Goal: Task Accomplishment & Management: Complete application form

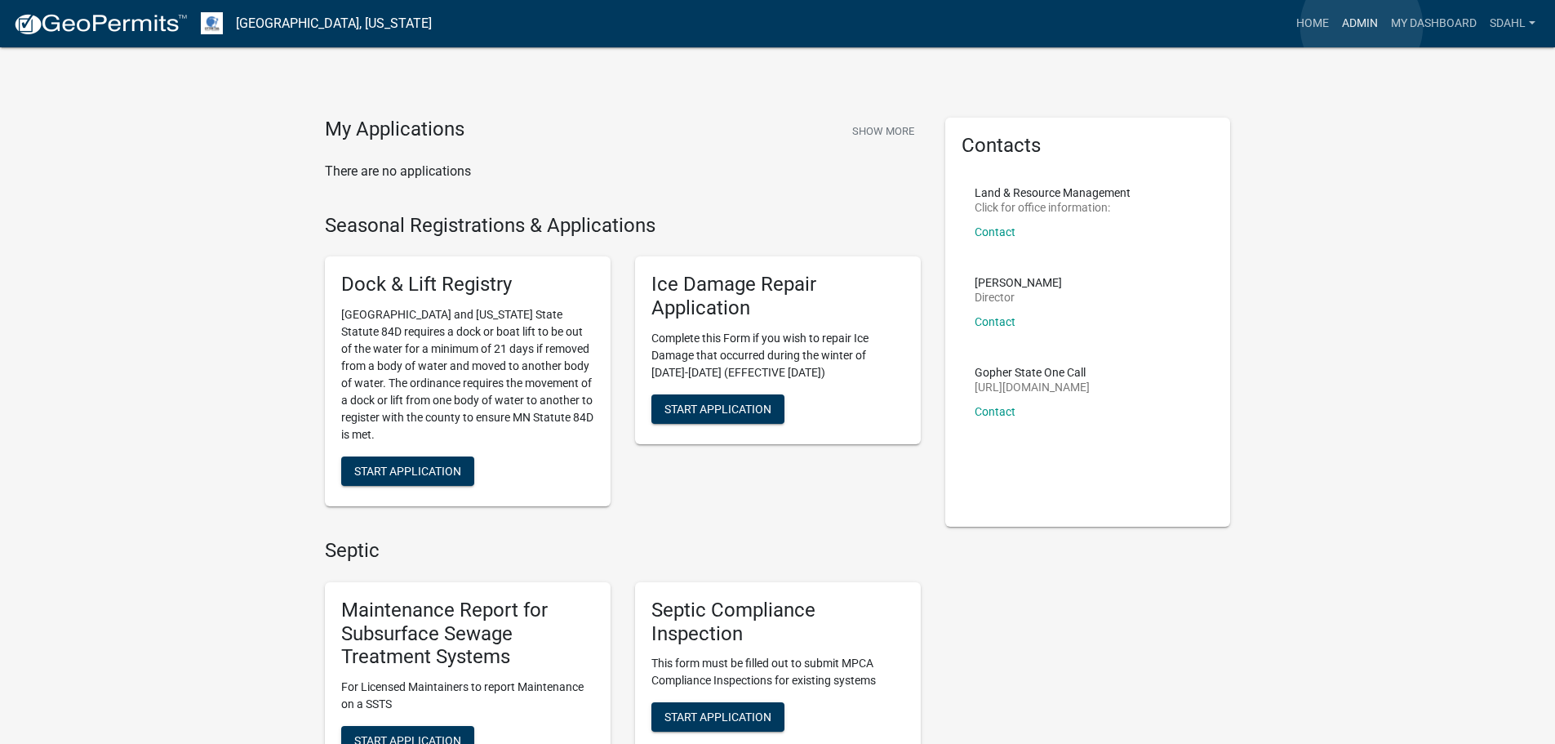
click at [1362, 26] on link "Admin" at bounding box center [1359, 23] width 49 height 31
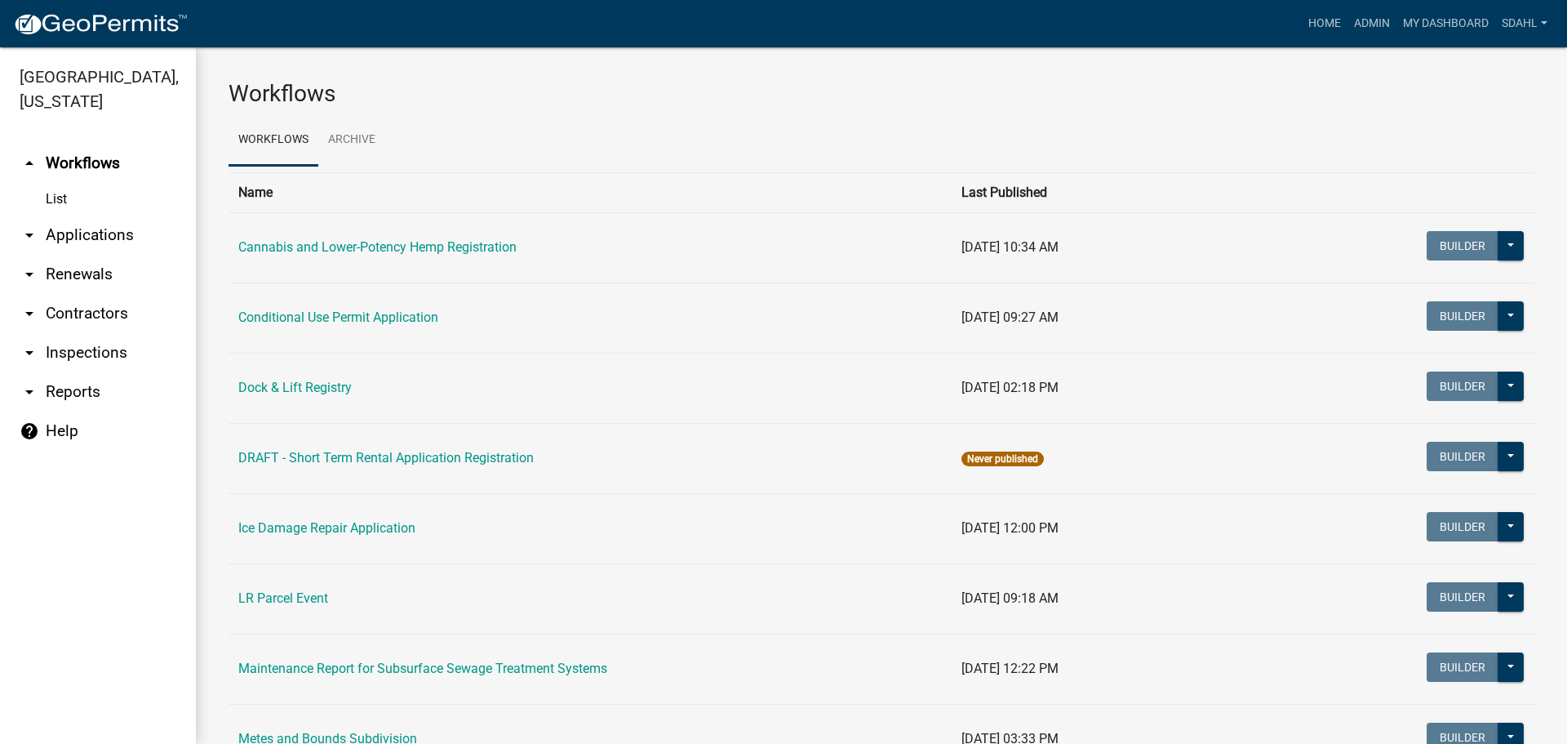
click at [98, 235] on link "arrow_drop_down Applications" at bounding box center [98, 234] width 196 height 39
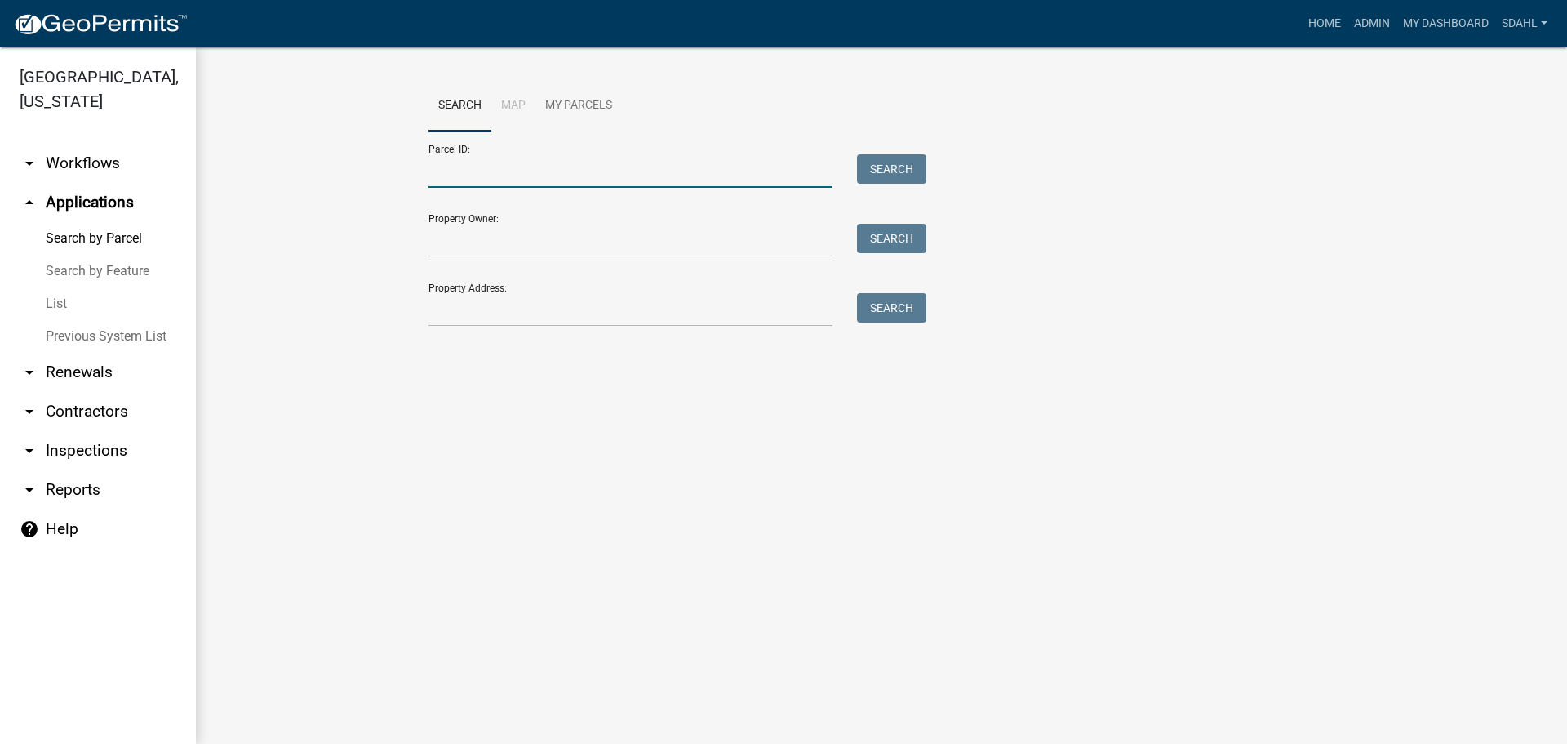
click at [584, 172] on input "Parcel ID:" at bounding box center [631, 170] width 404 height 33
drag, startPoint x: 572, startPoint y: 169, endPoint x: 338, endPoint y: 178, distance: 234.4
click at [338, 178] on wm-workflow-application-search-view "Search Map My Parcels Parcel ID: 200000510001001 Search Property Owner: Search …" at bounding box center [882, 236] width 1306 height 313
click at [482, 171] on input "200000510001001" at bounding box center [631, 170] width 404 height 33
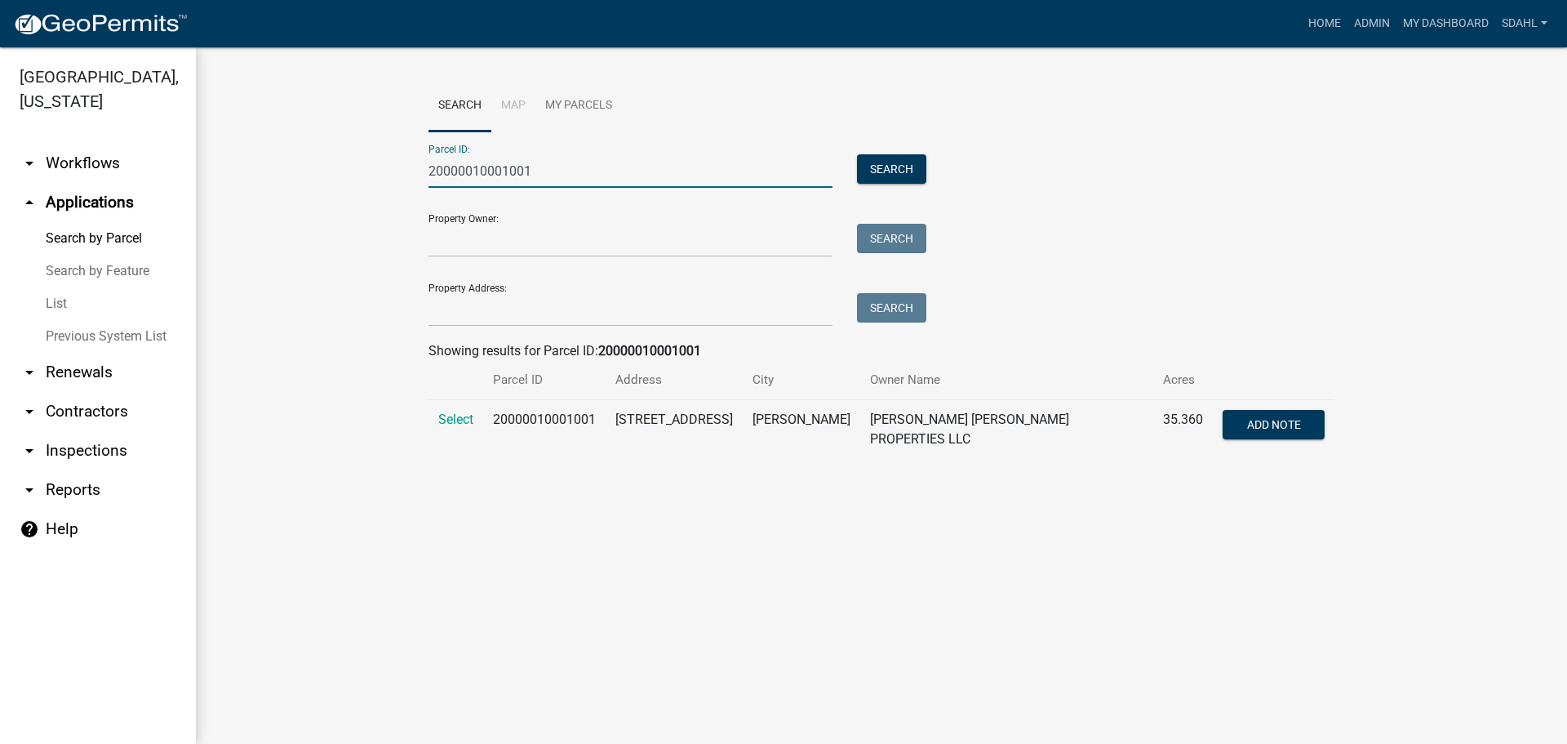
type input "20000010001001"
click at [462, 418] on span "Select" at bounding box center [455, 419] width 35 height 16
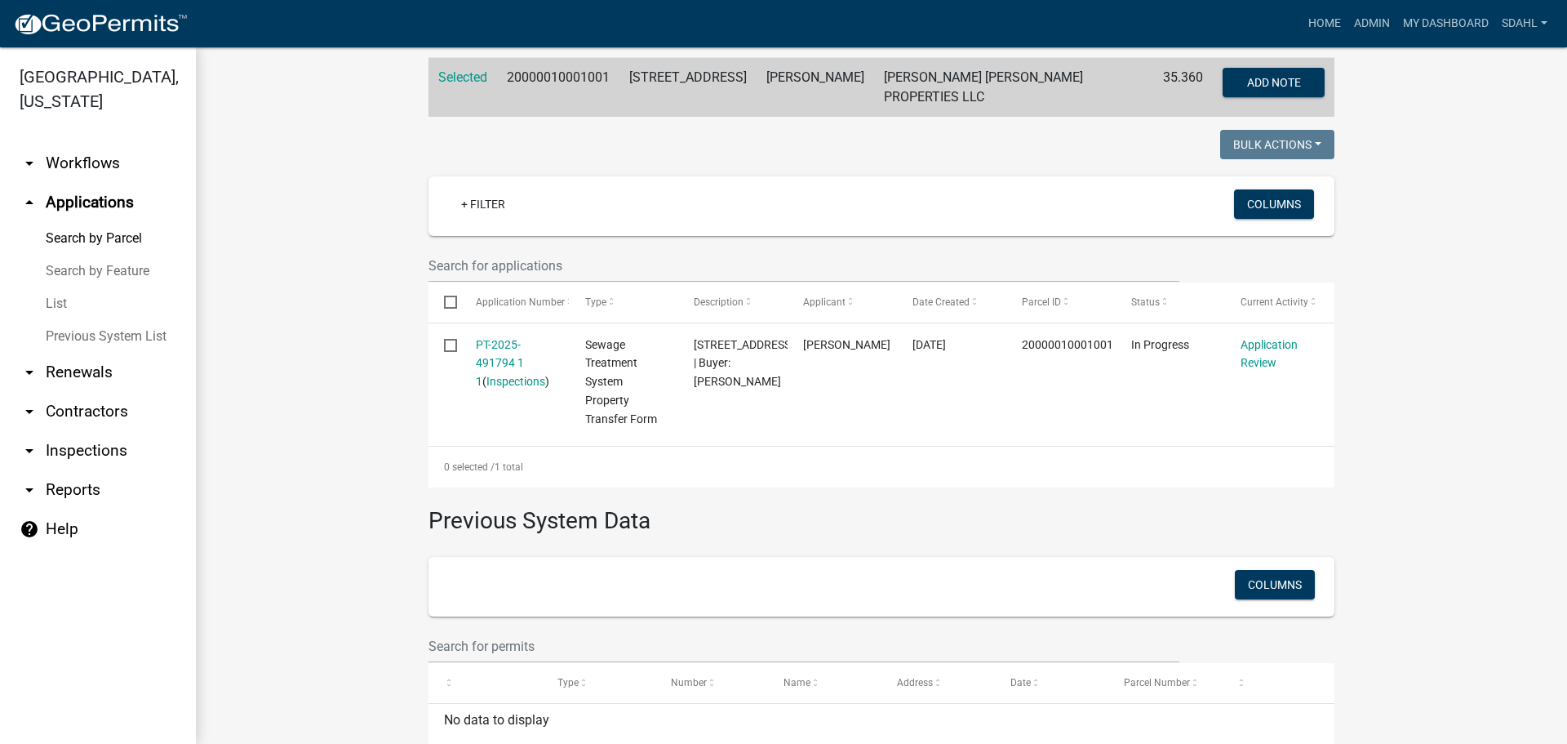
scroll to position [411, 0]
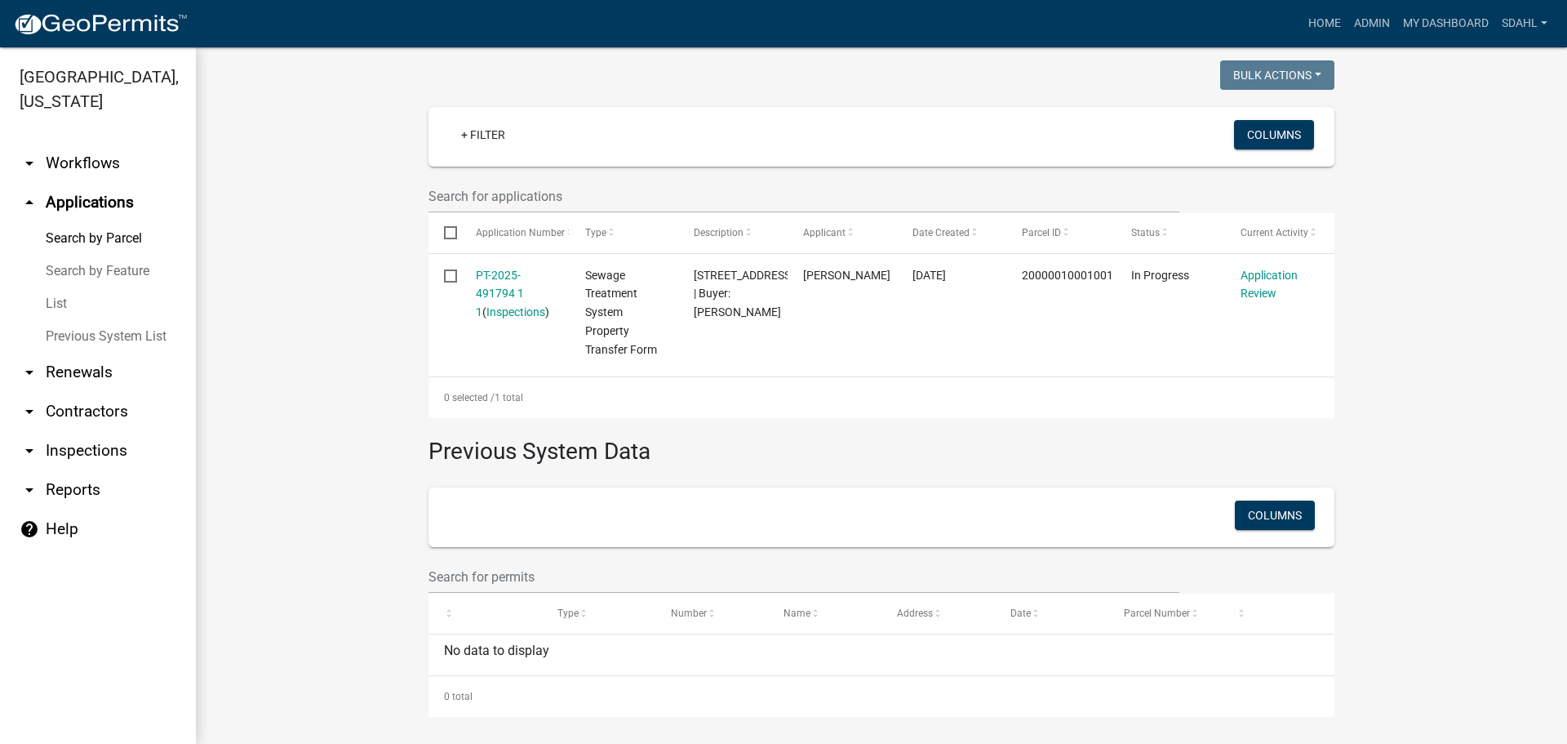
drag, startPoint x: 486, startPoint y: 282, endPoint x: 382, endPoint y: 285, distance: 104.5
click at [382, 285] on wm-workflow-application-search-view "Search Map My Parcels Parcel ID: 20000010001001 Search Property Owner: Search P…" at bounding box center [882, 193] width 1306 height 1048
click at [1426, 246] on wm-workflow-application-search-view "Search Map My Parcels Parcel ID: 20000010001001 Search Property Owner: Search P…" at bounding box center [882, 193] width 1306 height 1048
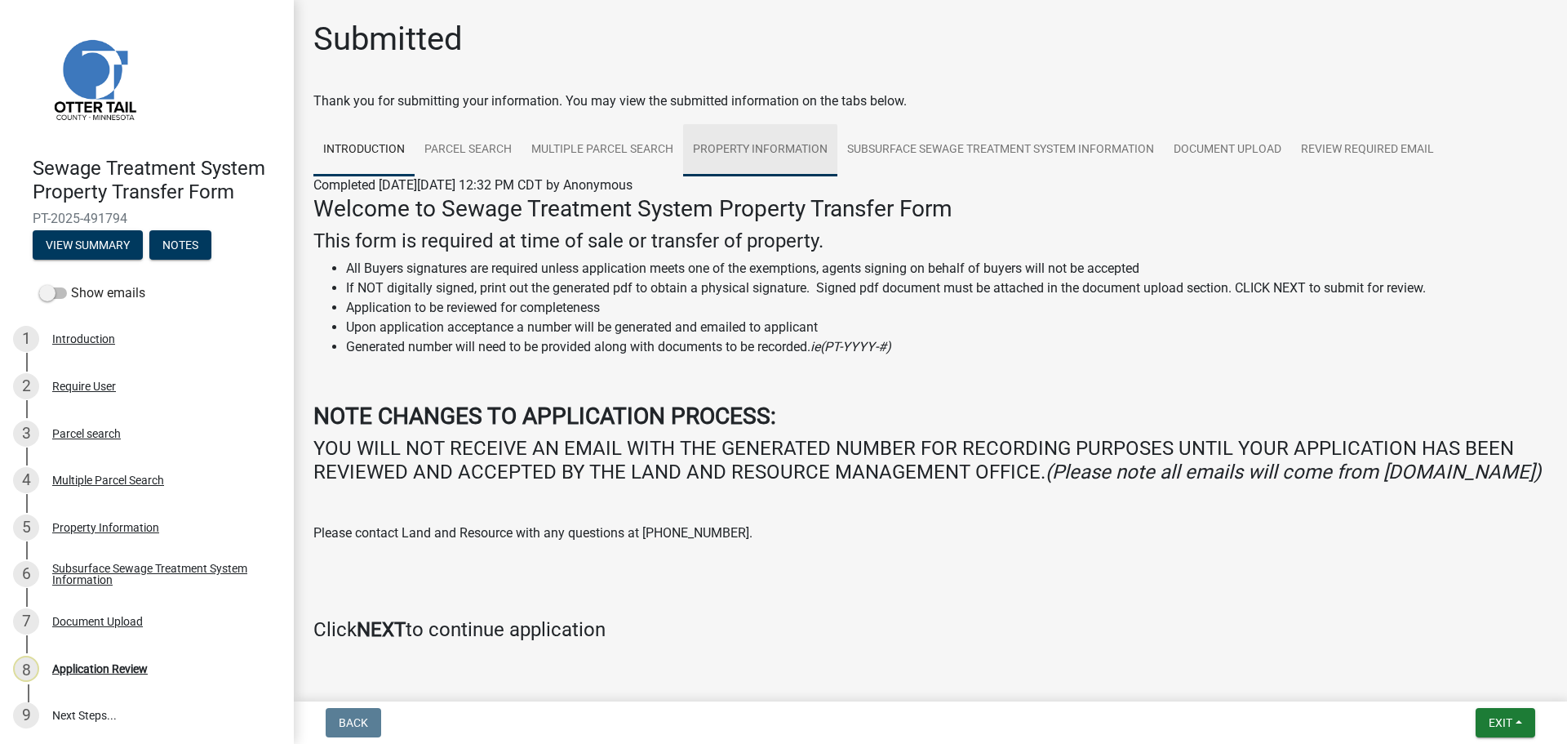
click at [731, 149] on link "Property Information" at bounding box center [760, 150] width 154 height 52
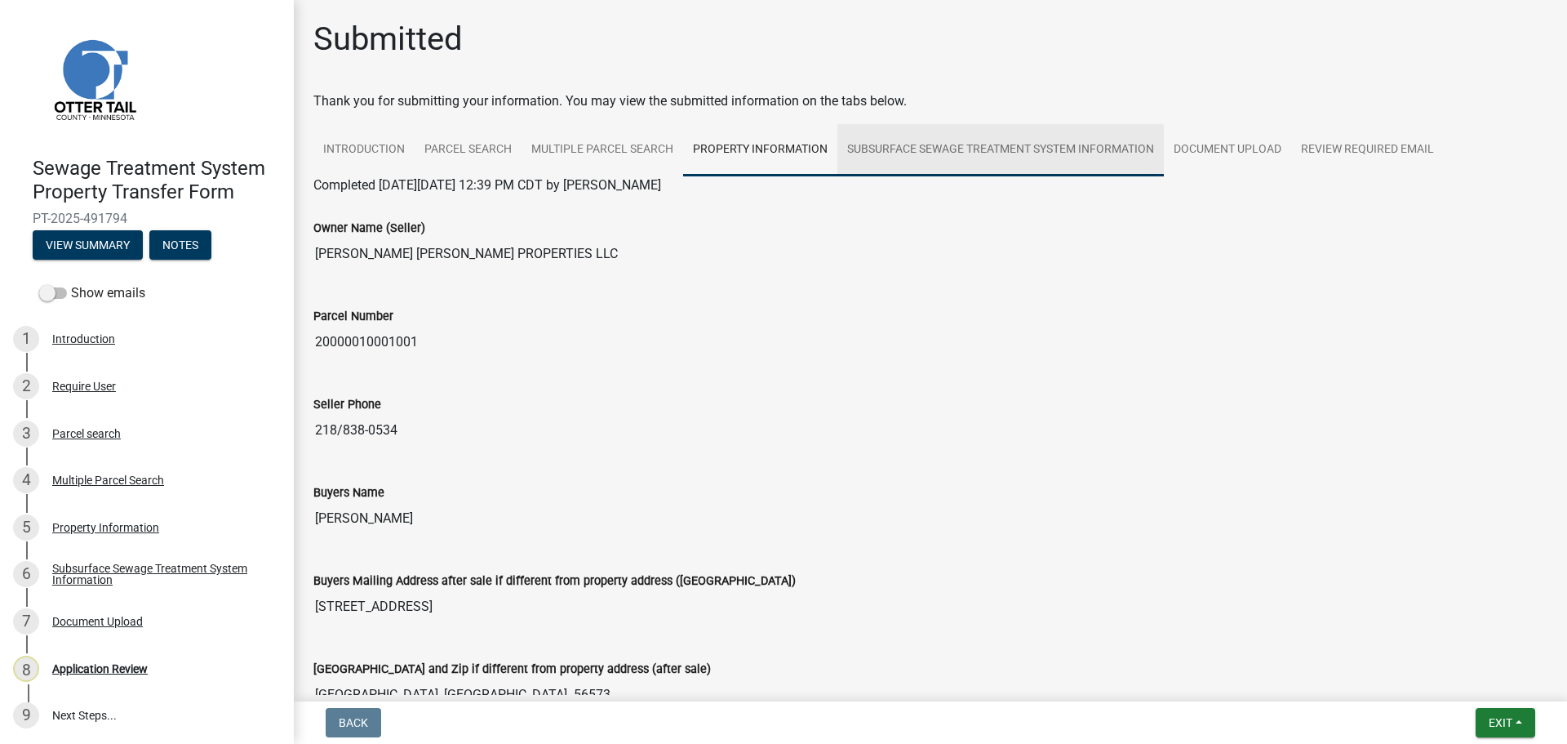
click at [951, 152] on link "Subsurface Sewage Treatment System Information" at bounding box center [1000, 150] width 327 height 52
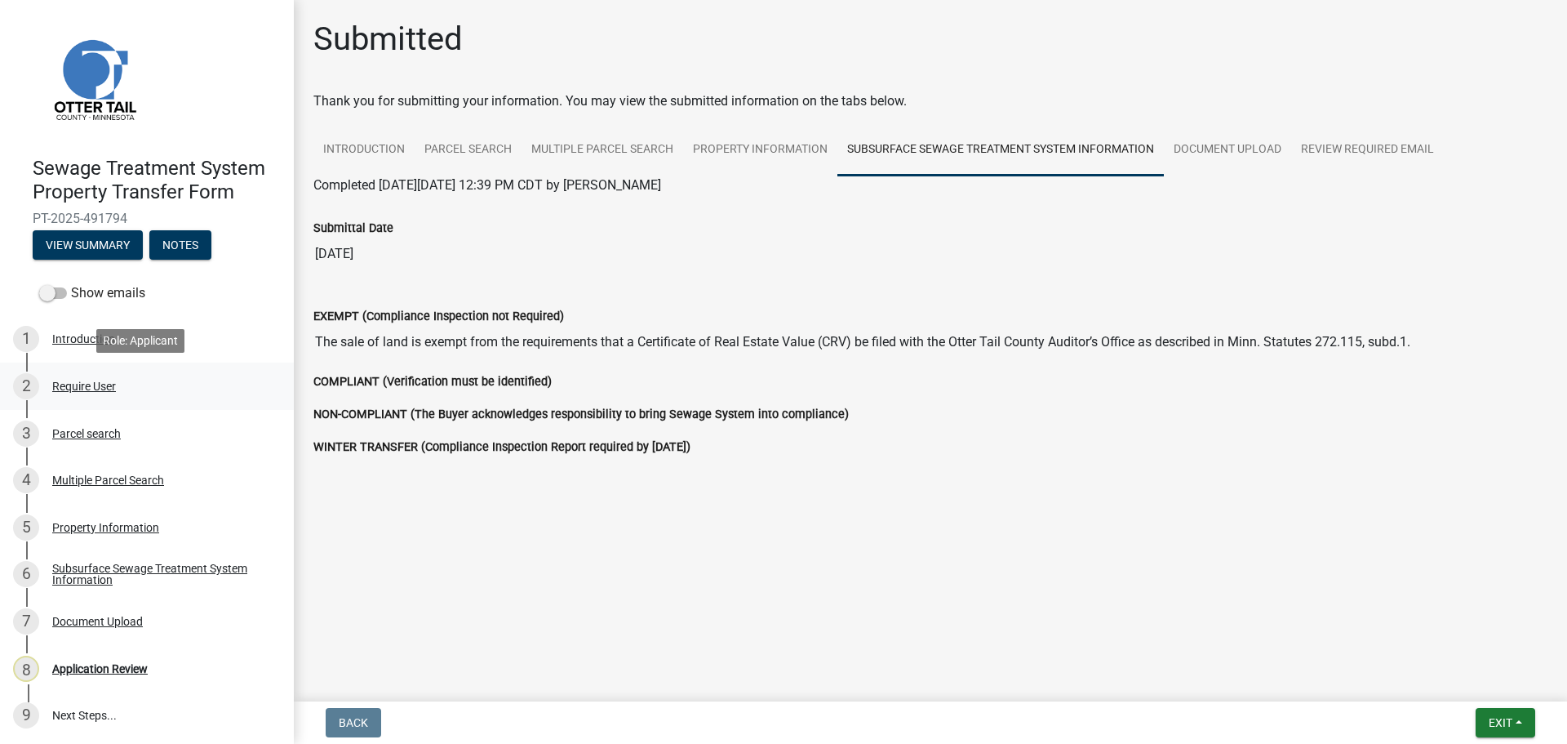
click at [66, 384] on div "Require User" at bounding box center [84, 385] width 64 height 11
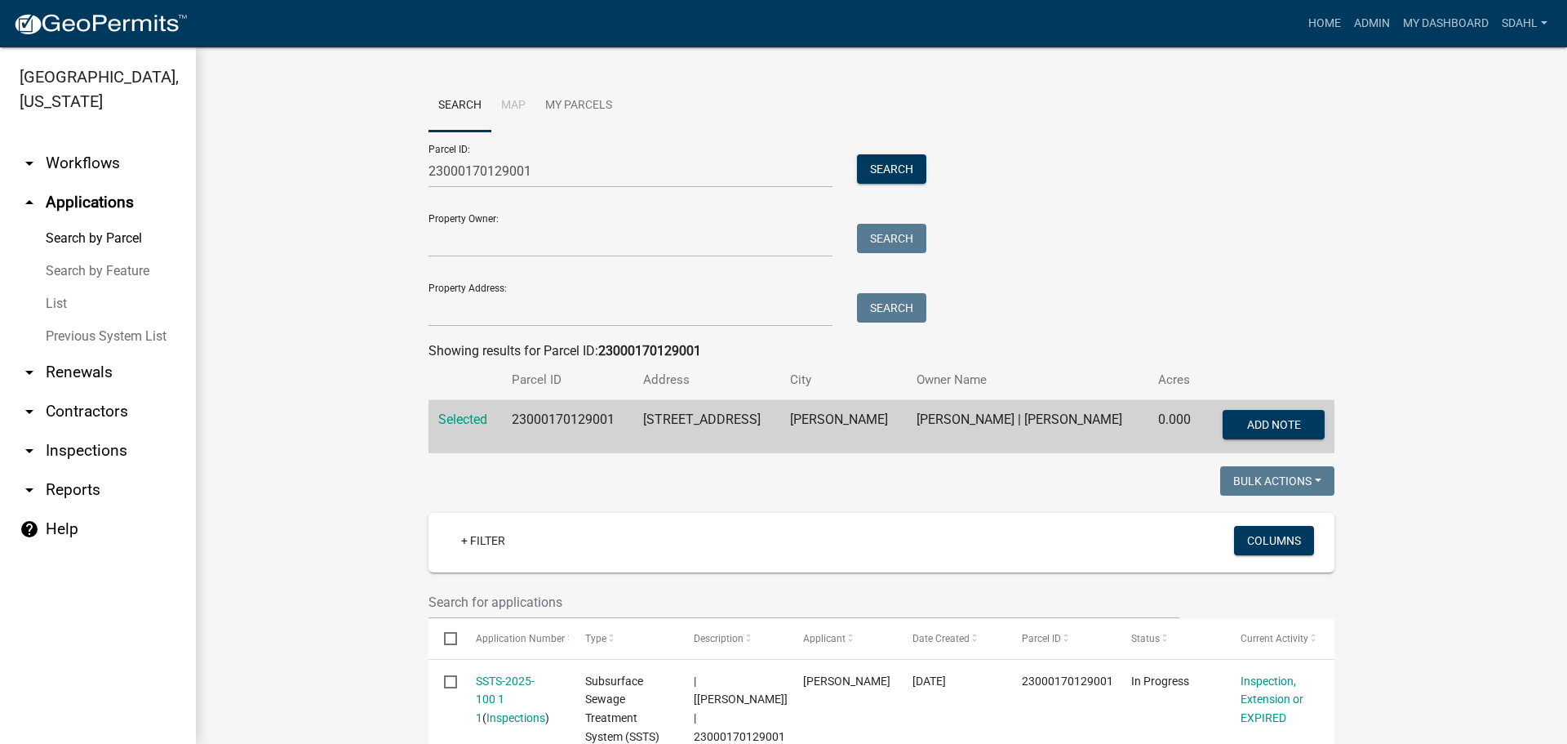
scroll to position [290, 0]
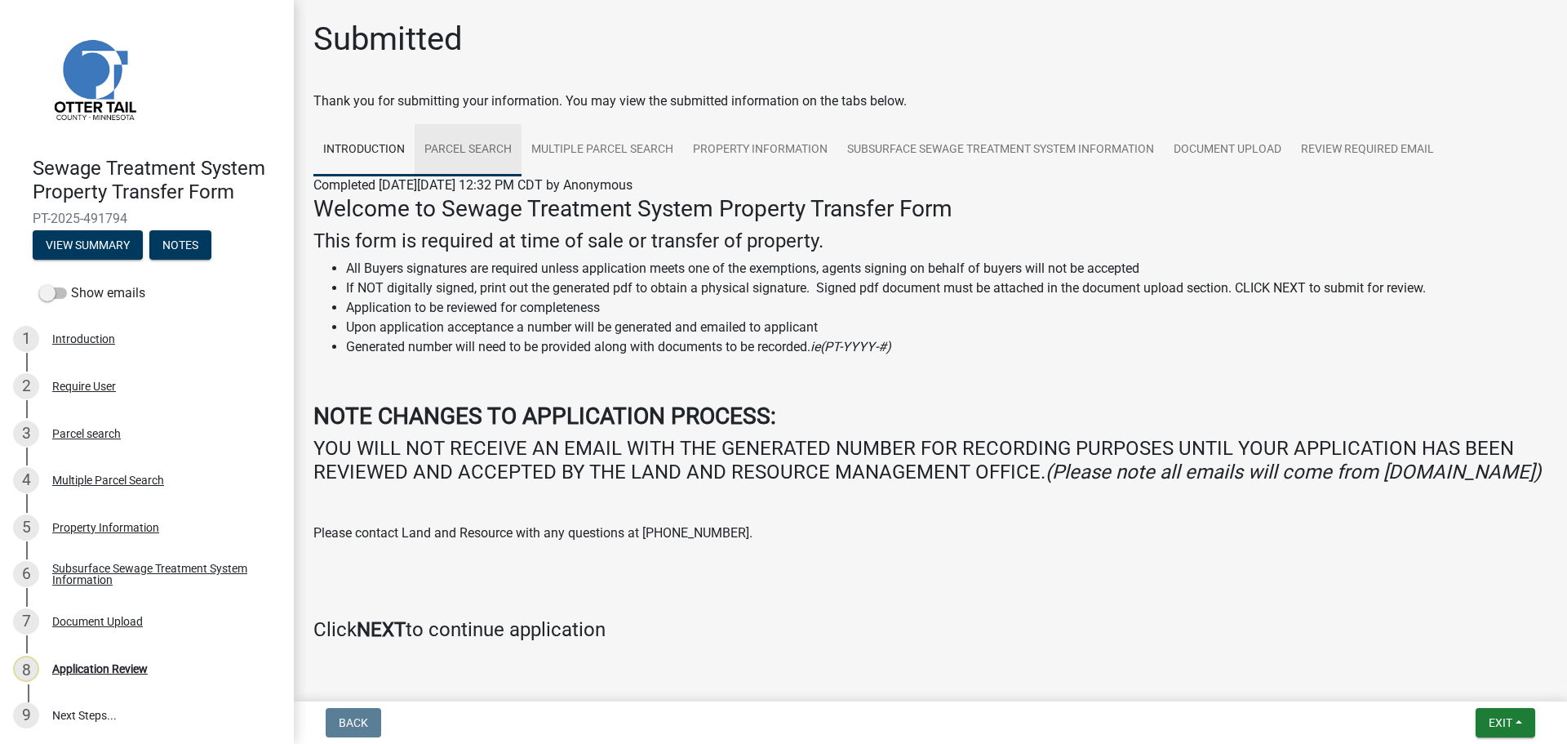
click at [464, 150] on link "Parcel search" at bounding box center [468, 150] width 107 height 52
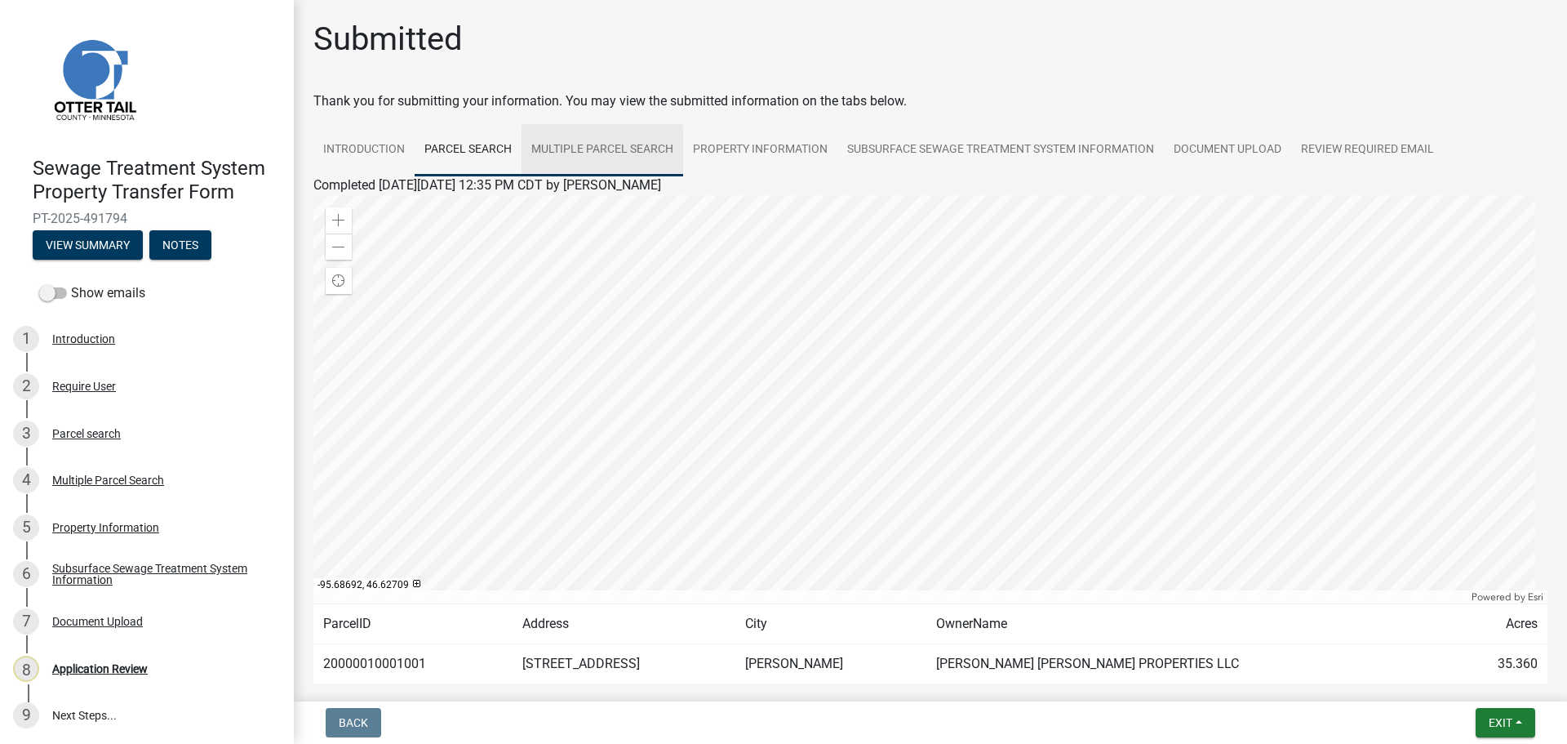
click at [598, 147] on link "Multiple Parcel Search" at bounding box center [603, 150] width 162 height 52
click at [353, 668] on td "20000010001001" at bounding box center [412, 664] width 199 height 40
copy td "20000010001001"
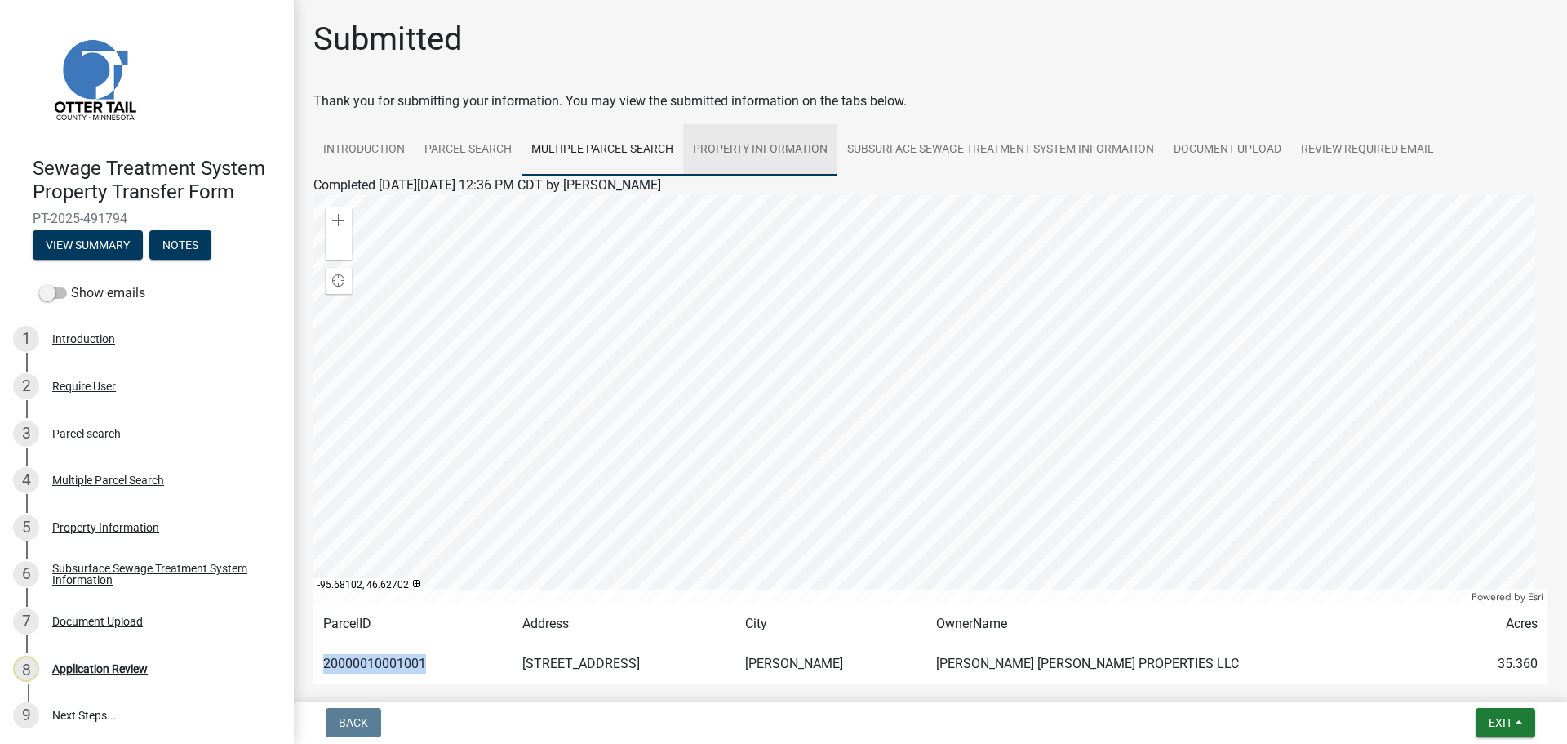
click at [753, 153] on link "Property Information" at bounding box center [760, 150] width 154 height 52
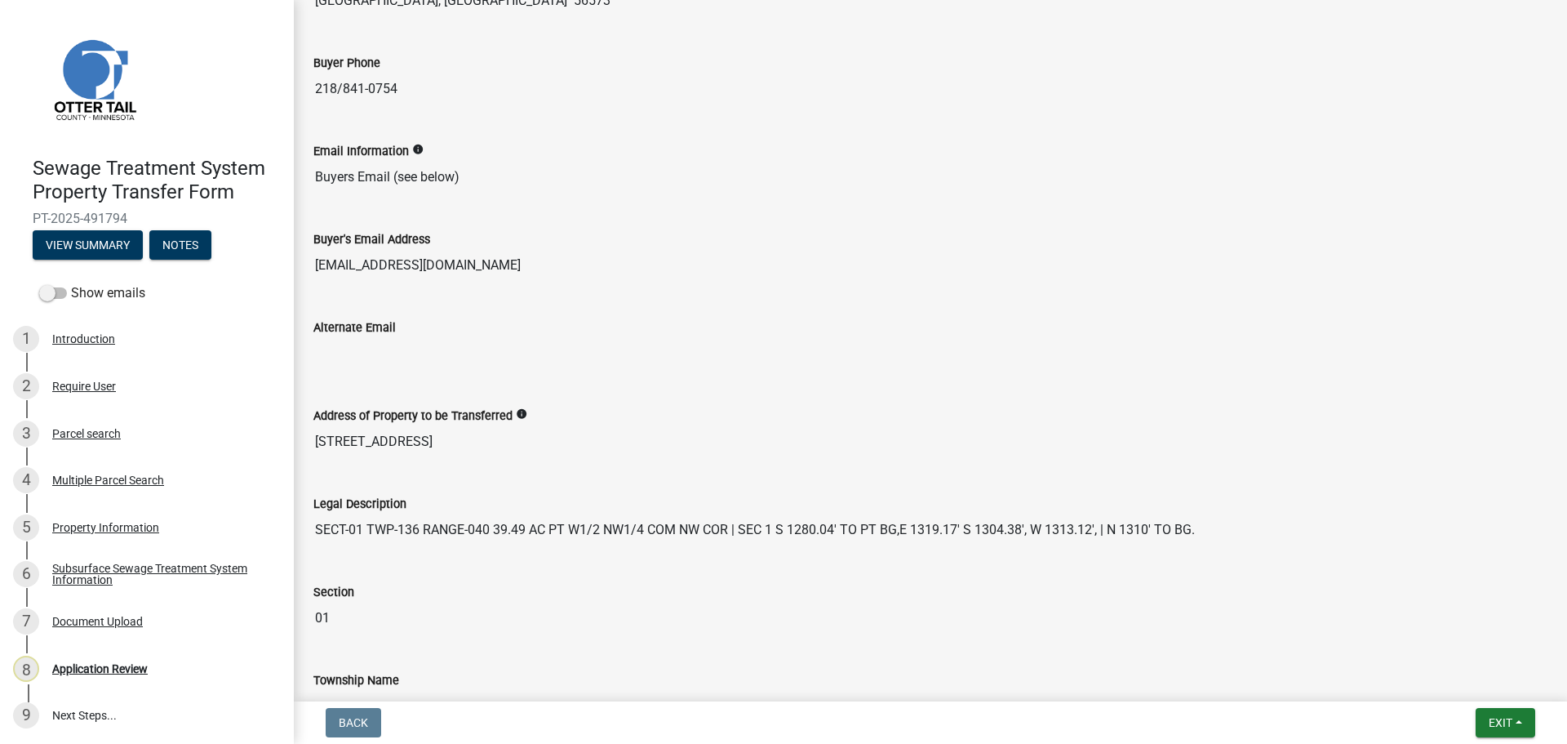
scroll to position [818, 0]
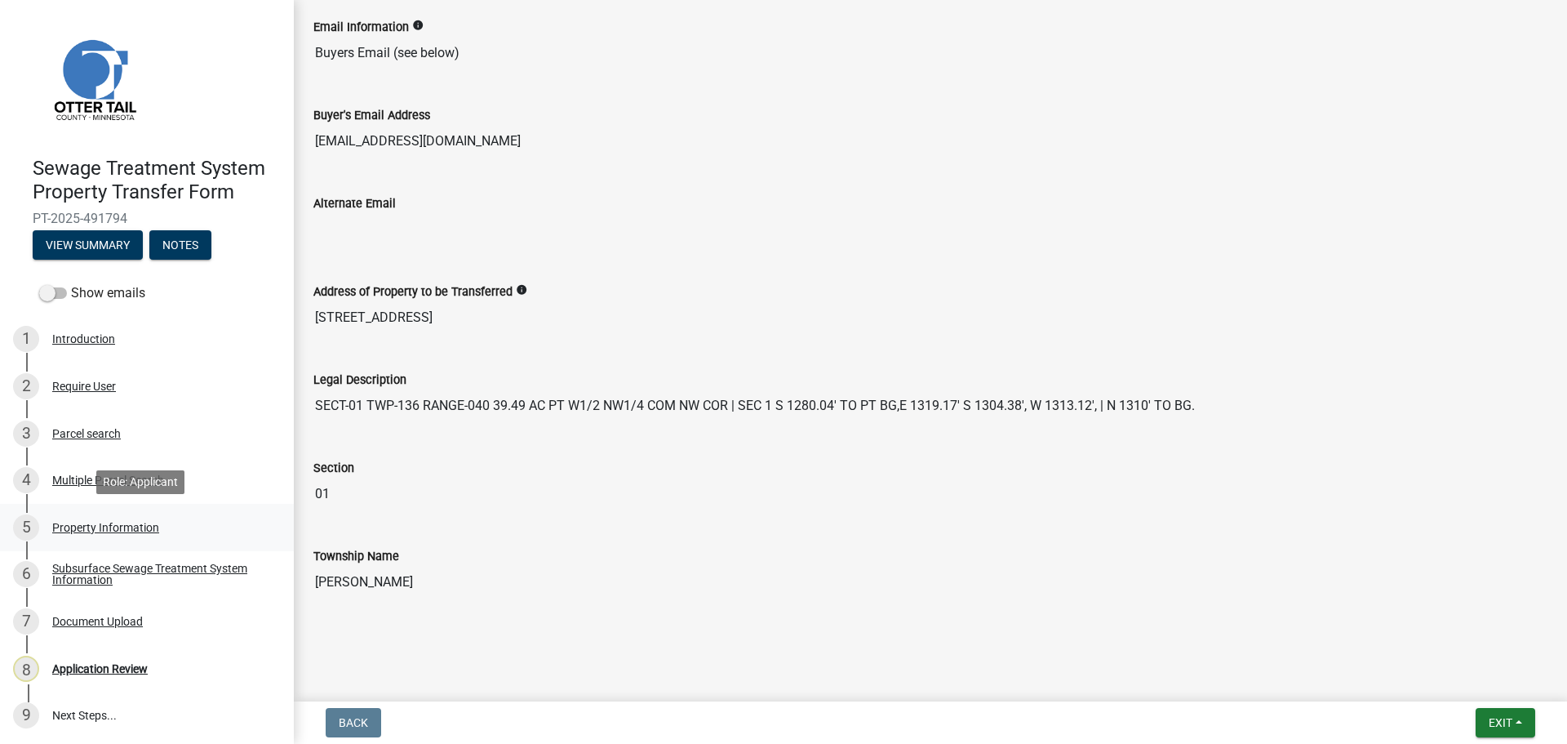
click at [109, 532] on div "Property Information" at bounding box center [105, 527] width 107 height 11
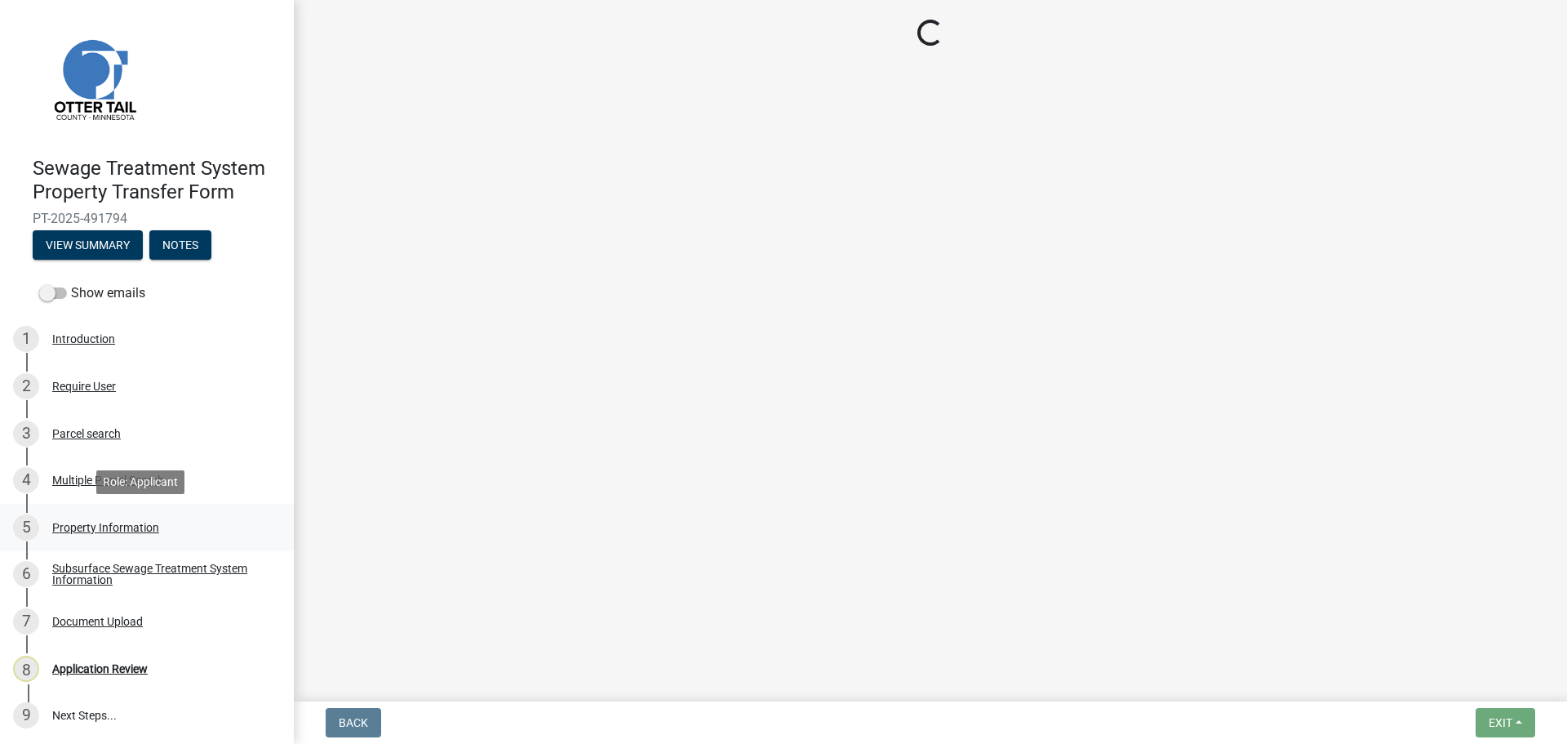
scroll to position [0, 0]
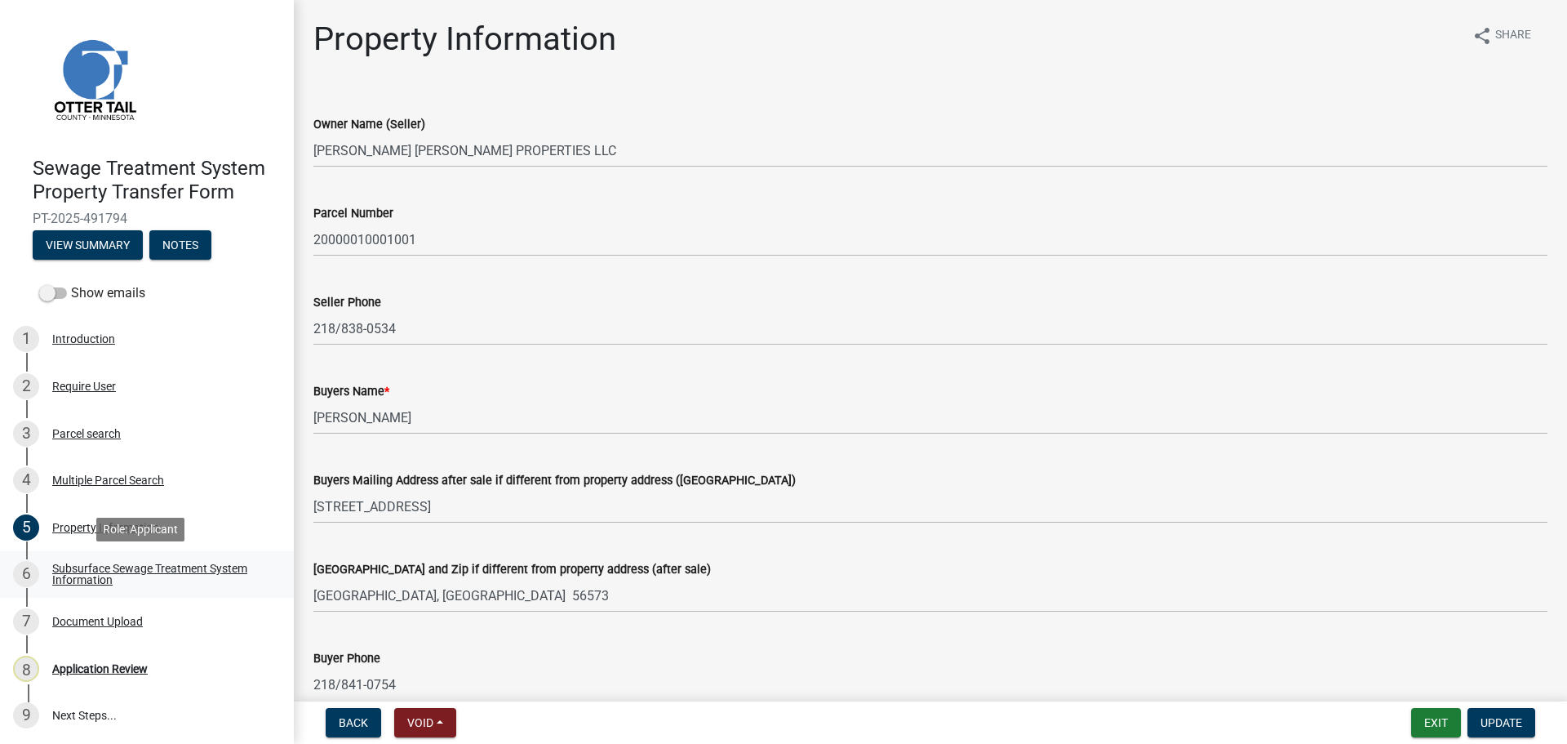
click at [88, 575] on div "Subsurface Sewage Treatment System Information" at bounding box center [159, 573] width 215 height 23
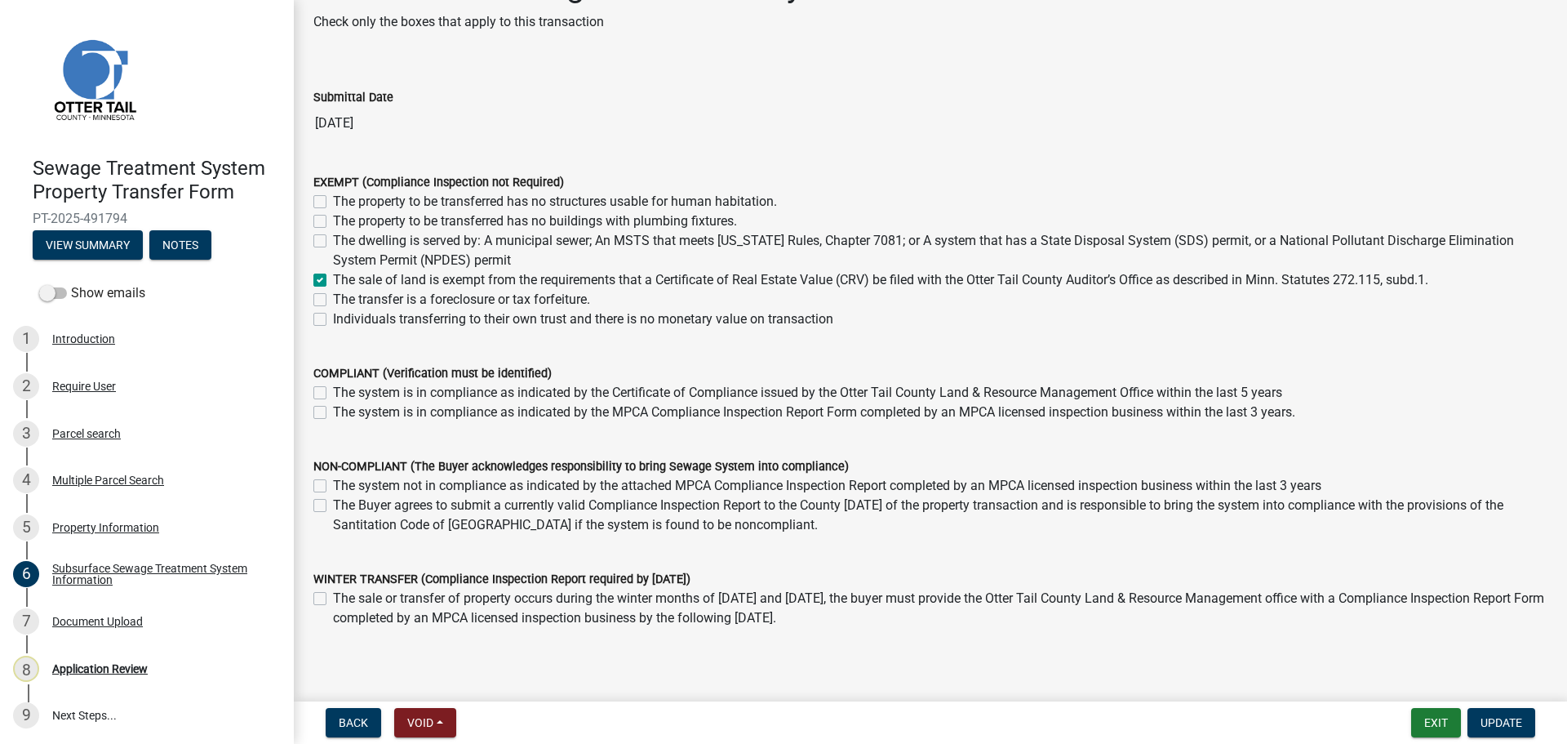
scroll to position [117, 0]
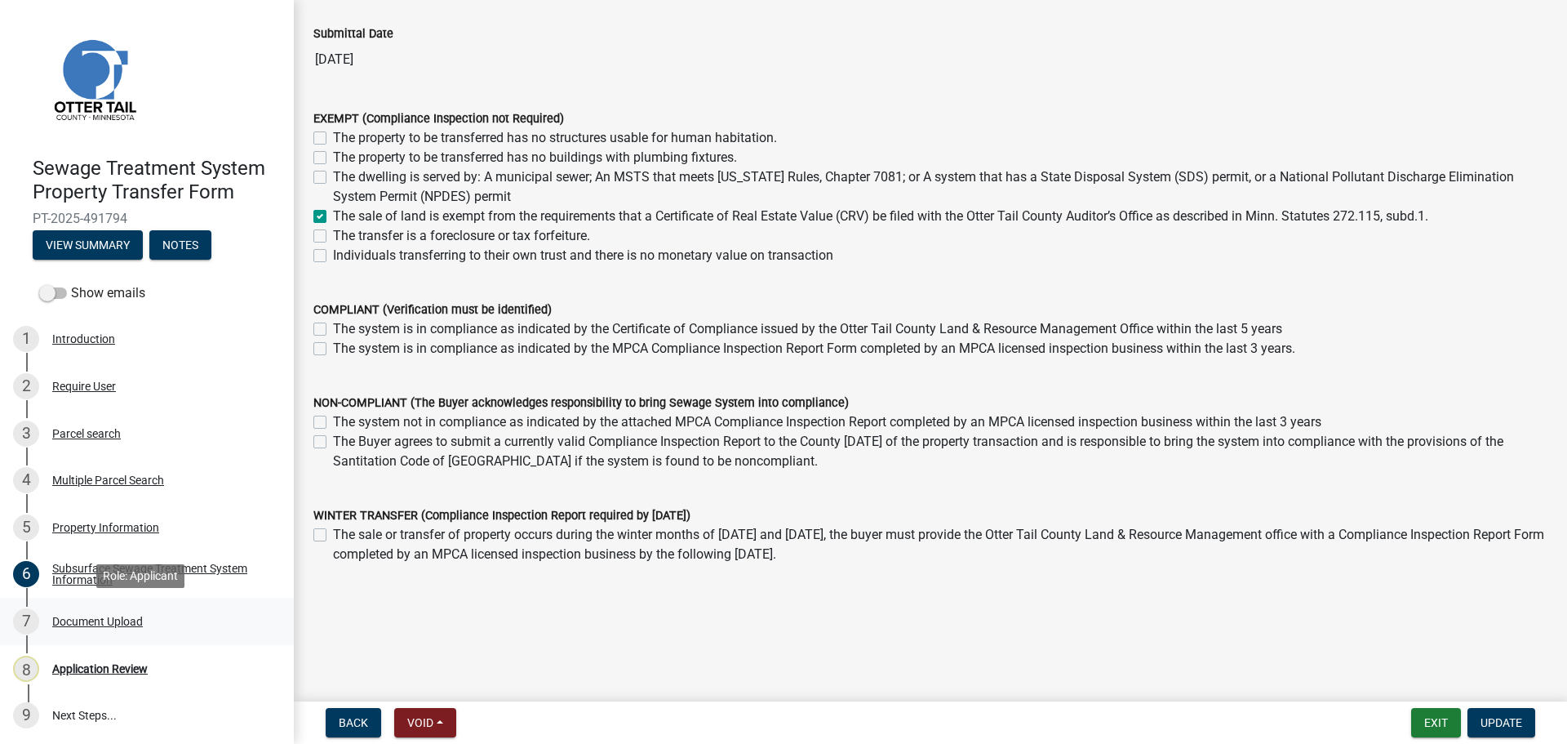
click at [99, 620] on div "Document Upload" at bounding box center [97, 620] width 91 height 11
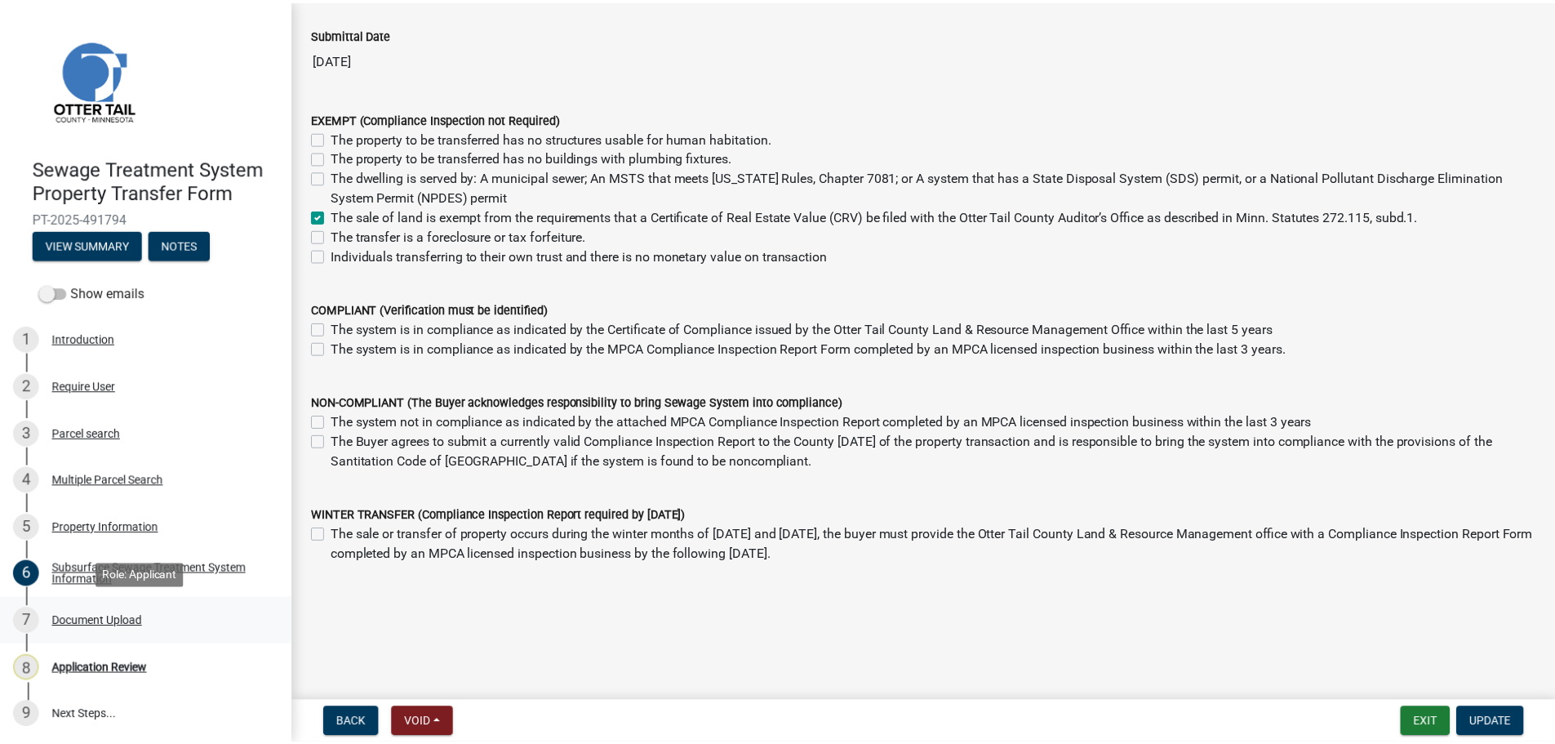
scroll to position [0, 0]
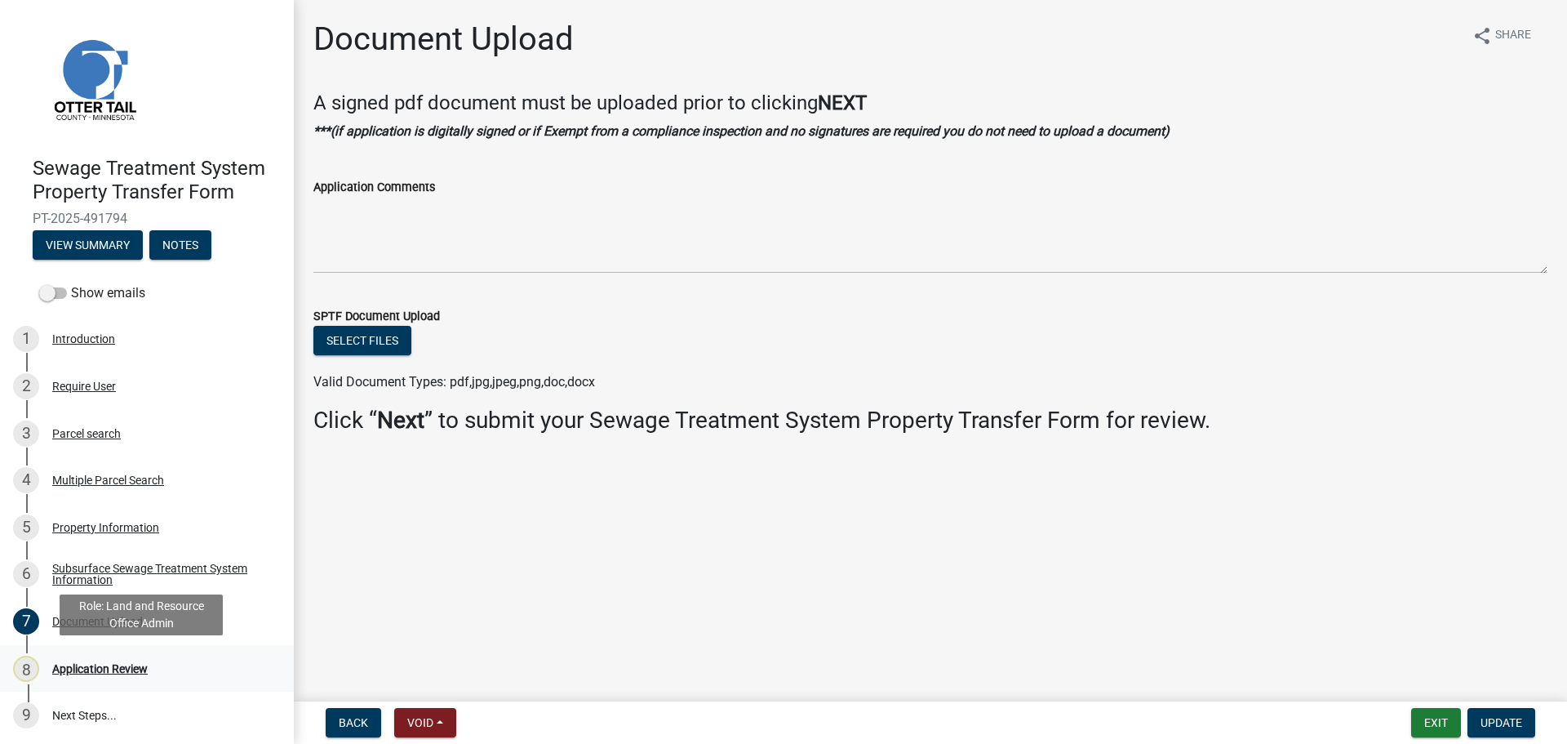
click at [115, 668] on div "Application Review" at bounding box center [100, 668] width 96 height 11
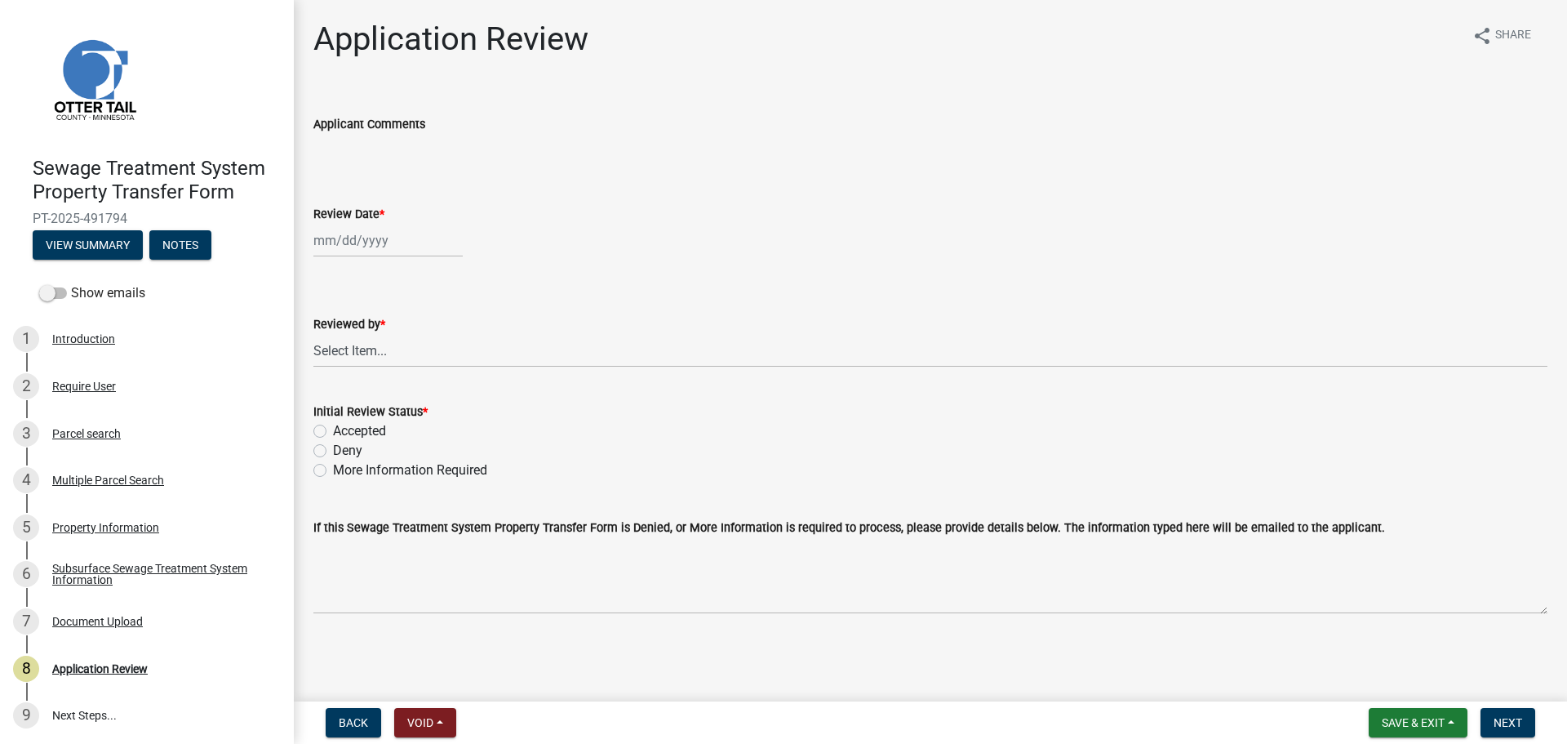
click at [371, 248] on div at bounding box center [387, 240] width 149 height 33
select select "10"
select select "2025"
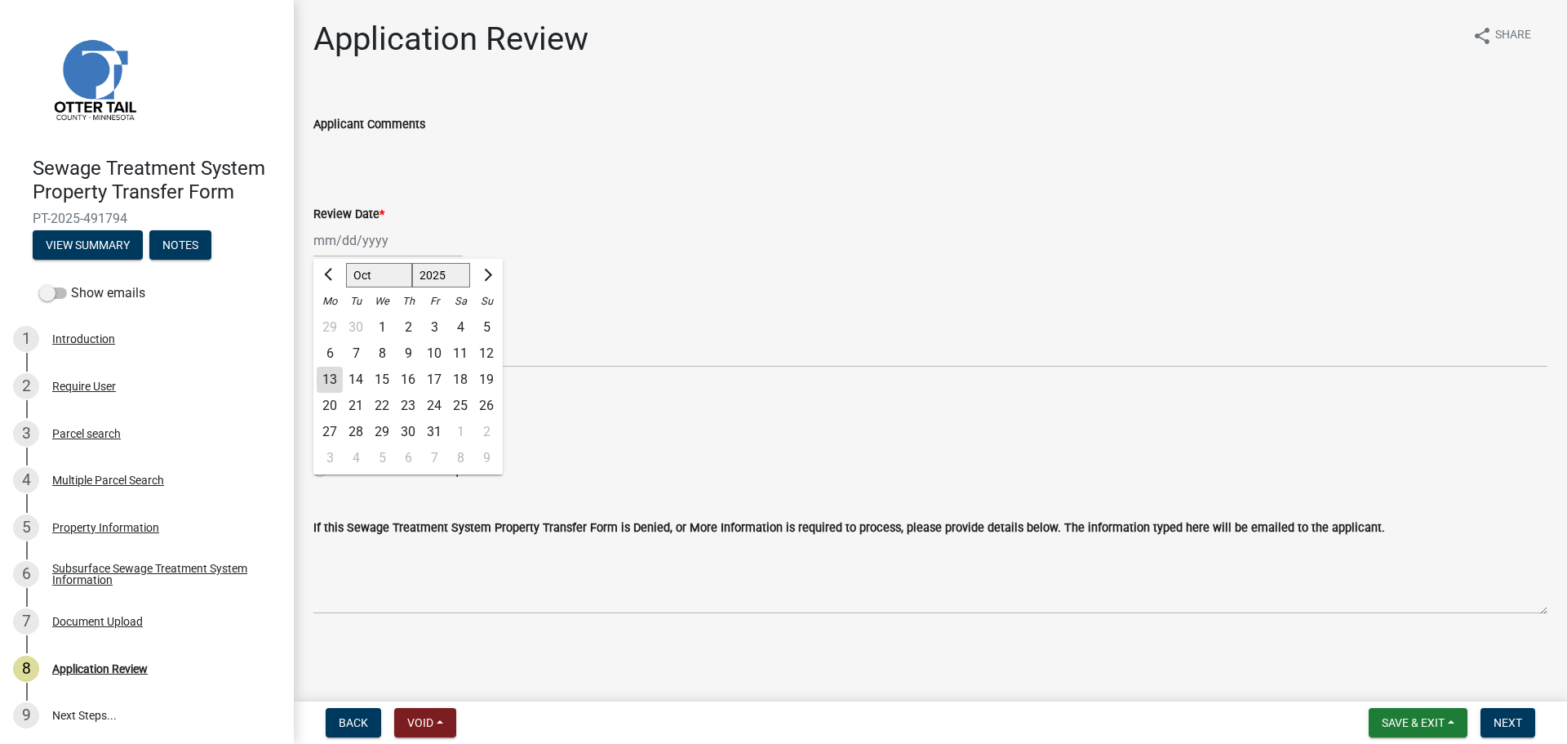
click at [331, 380] on div "13" at bounding box center [330, 380] width 26 height 26
type input "10/13/2025"
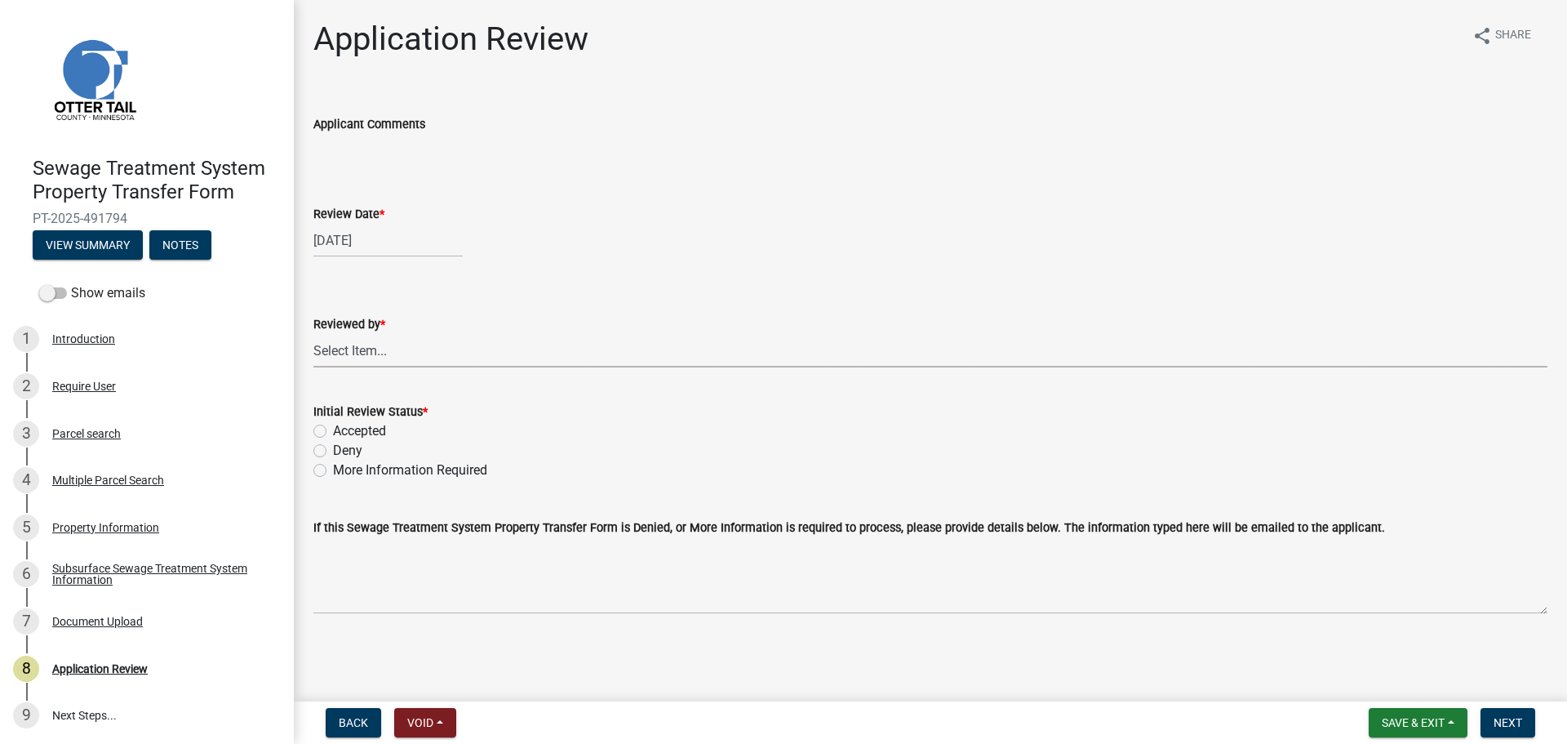
click at [370, 353] on select "Select Item... Alexis Newark Amy Busko Andrea Perales Brittany Tollefson Christ…" at bounding box center [930, 350] width 1234 height 33
click at [313, 334] on select "Select Item... Alexis Newark Amy Busko Andrea Perales Brittany Tollefson Christ…" at bounding box center [930, 350] width 1234 height 33
select select "67745ee8-7159-4960-80f9-a638286b467c"
click at [372, 425] on label "Accepted" at bounding box center [359, 431] width 53 height 20
click at [344, 425] on input "Accepted" at bounding box center [338, 426] width 11 height 11
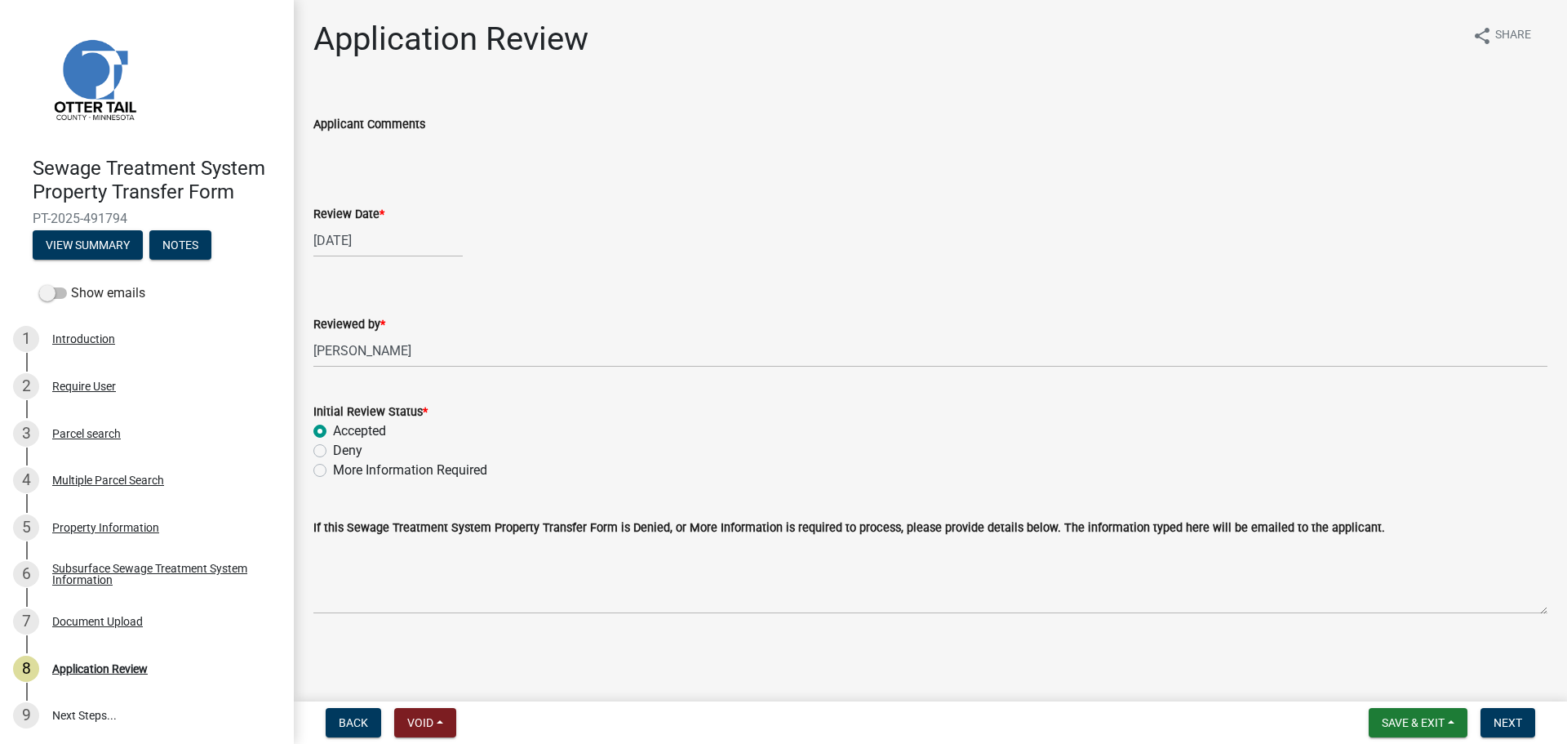
radio input "true"
click at [1513, 719] on span "Next" at bounding box center [1508, 722] width 29 height 13
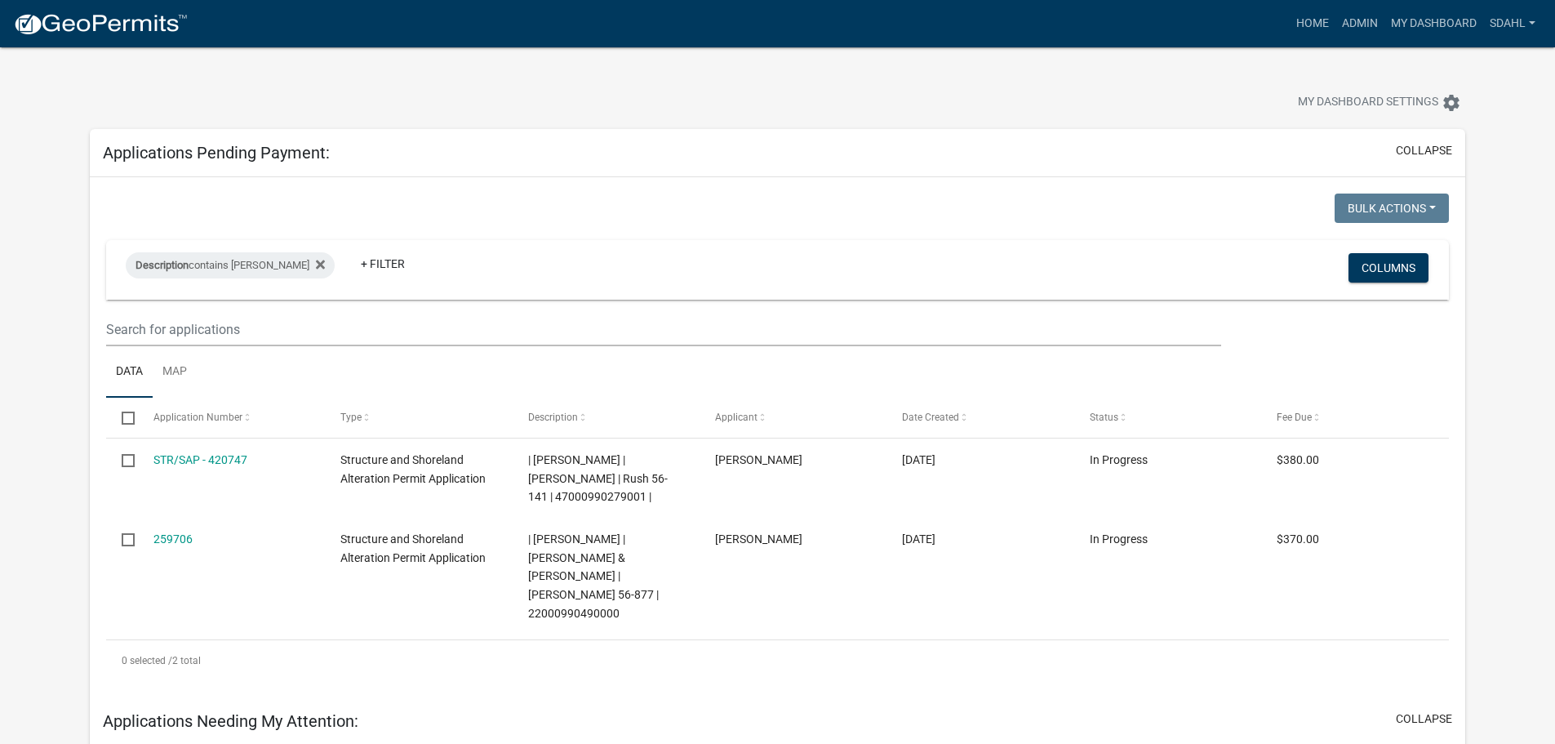
scroll to position [82, 0]
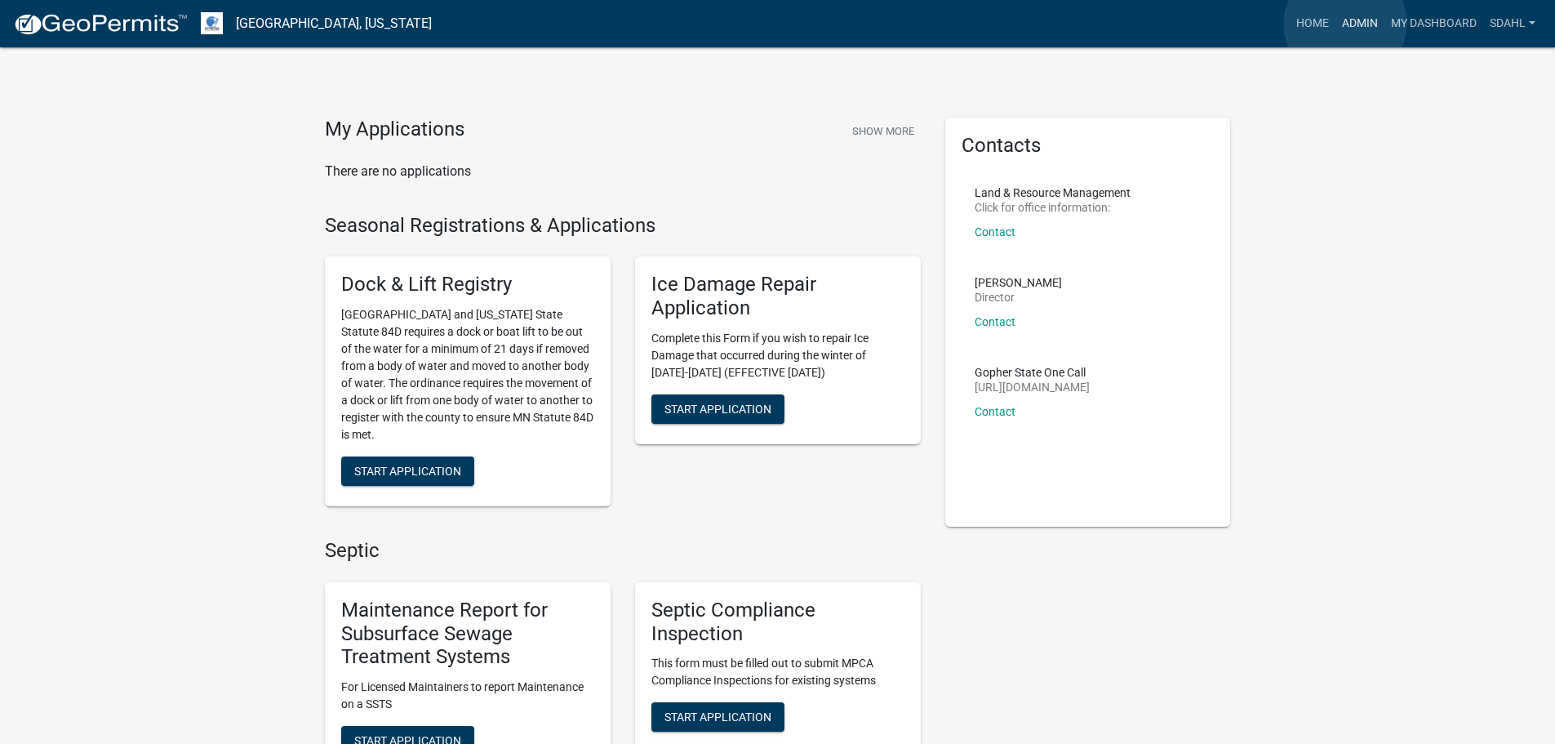
drag, startPoint x: 1345, startPoint y: 24, endPoint x: 1313, endPoint y: 65, distance: 52.4
click at [1345, 24] on link "Admin" at bounding box center [1359, 23] width 49 height 31
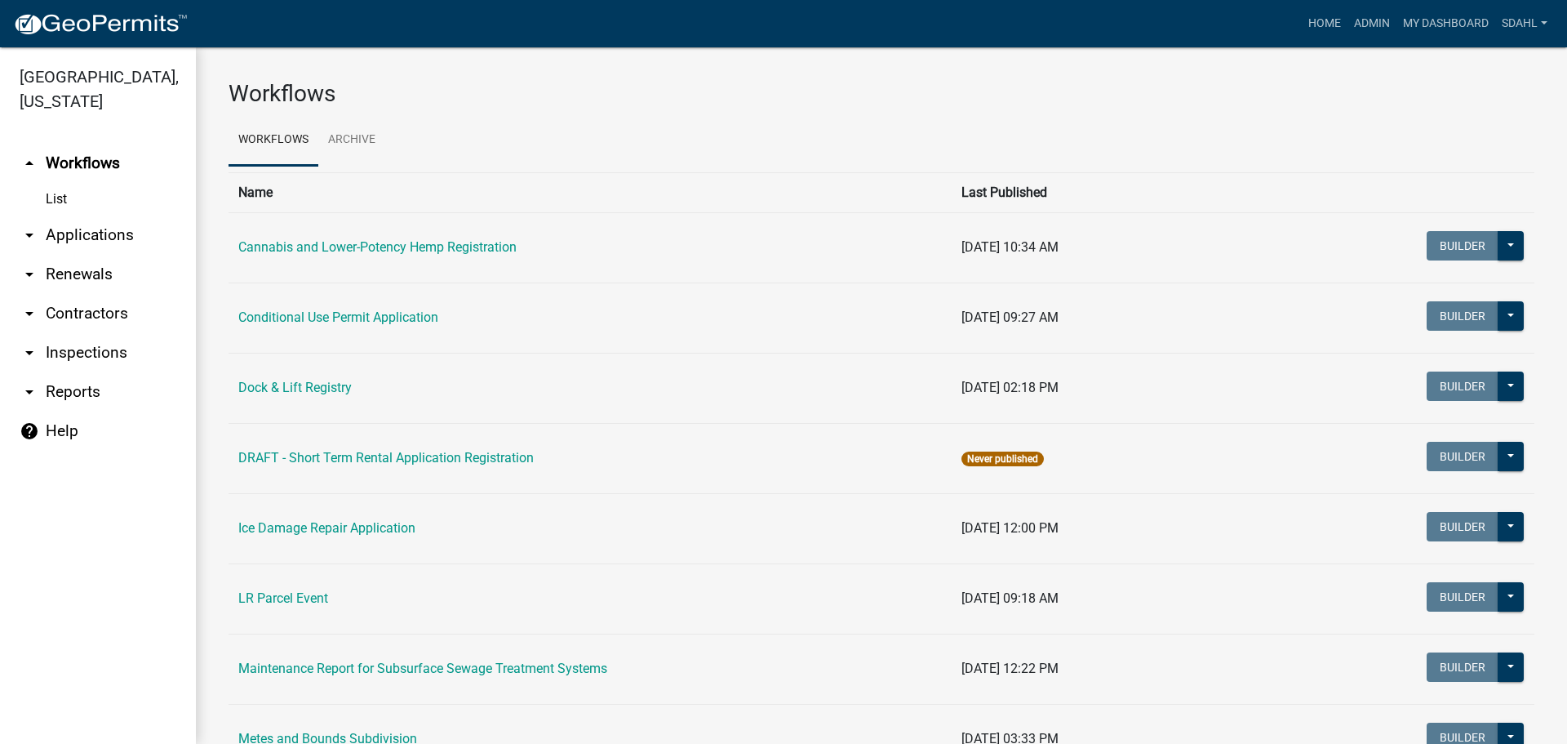
click at [100, 232] on link "arrow_drop_down Applications" at bounding box center [98, 234] width 196 height 39
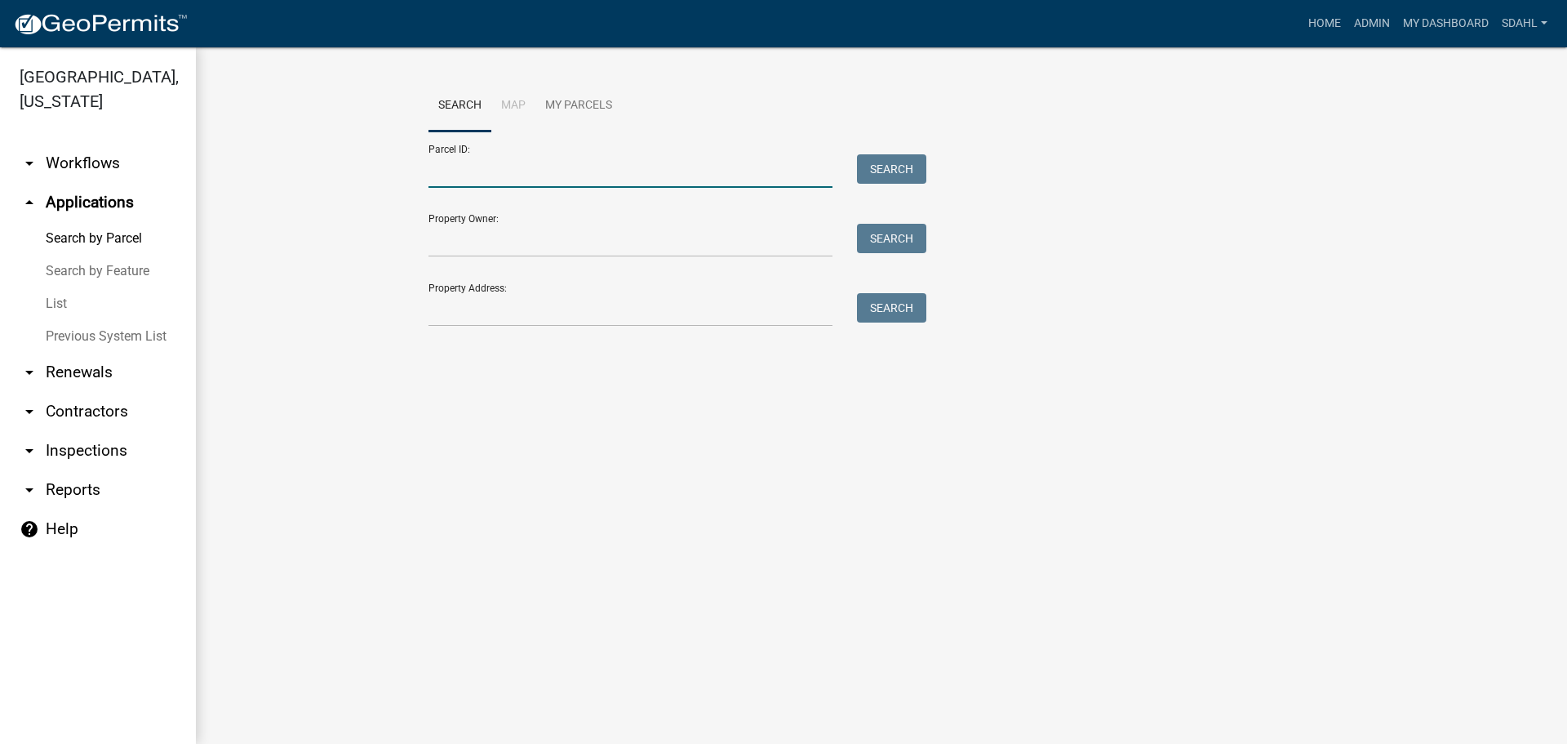
click at [622, 172] on input "Parcel ID:" at bounding box center [631, 170] width 404 height 33
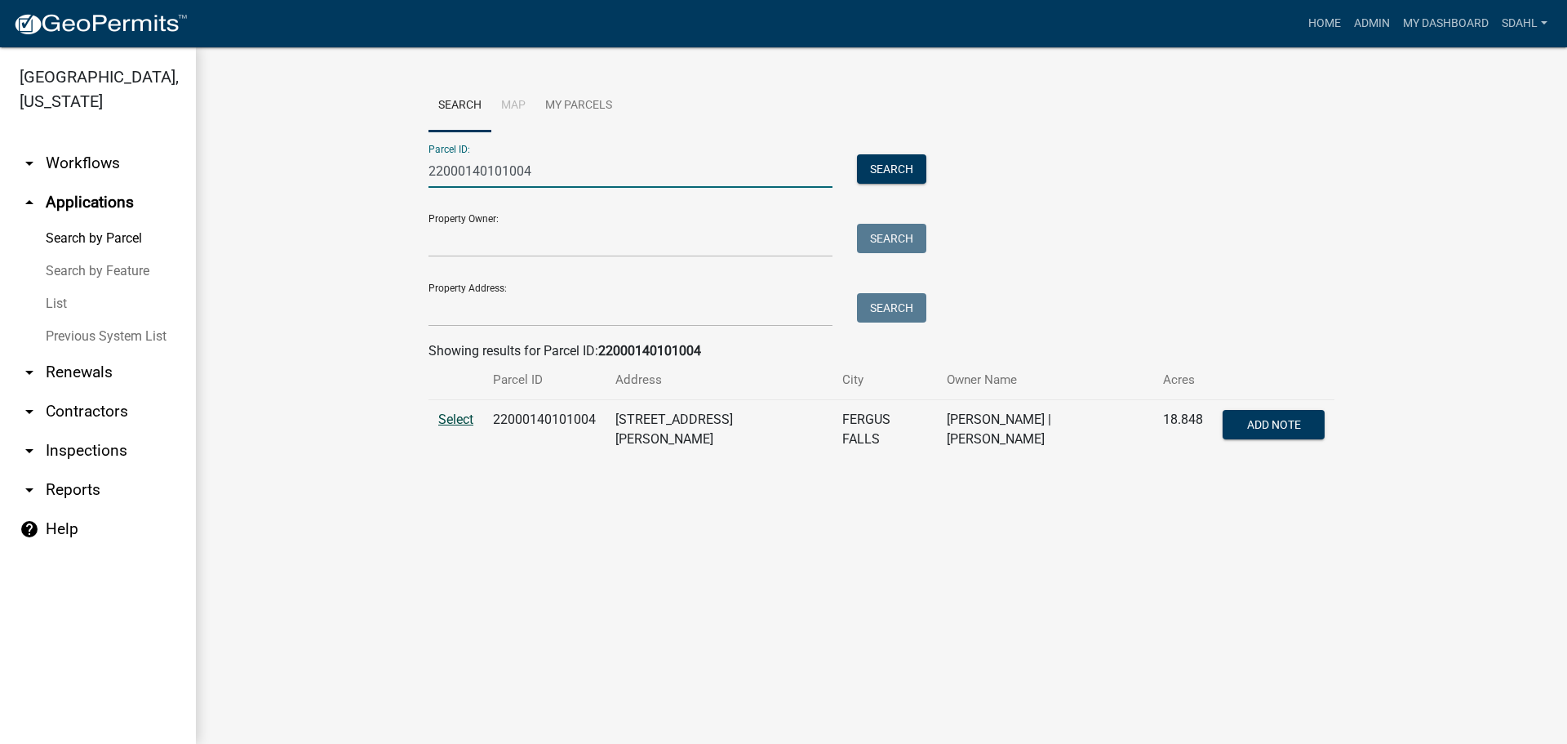
type input "22000140101004"
click at [460, 419] on span "Select" at bounding box center [455, 419] width 35 height 16
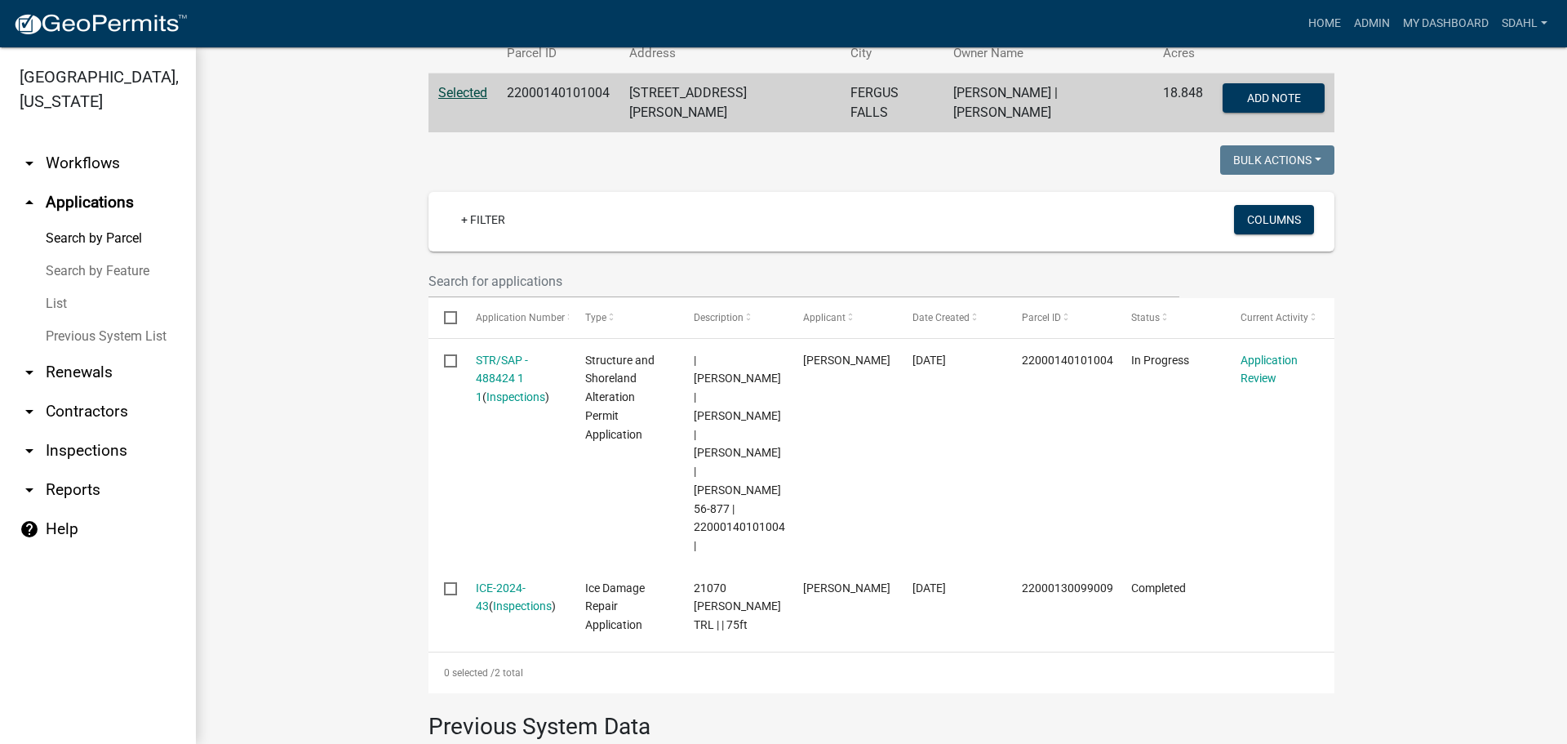
scroll to position [408, 0]
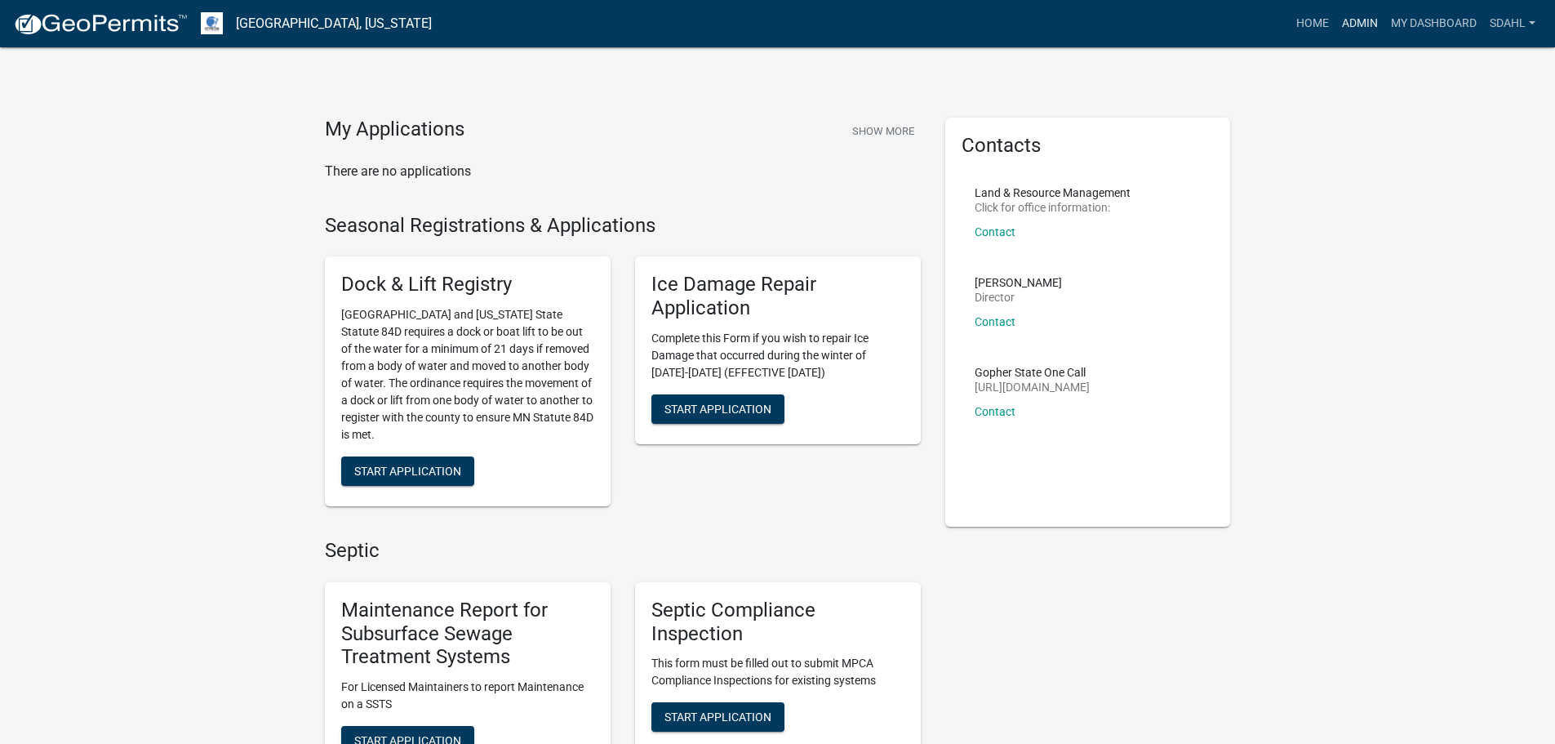
click at [1356, 20] on link "Admin" at bounding box center [1359, 23] width 49 height 31
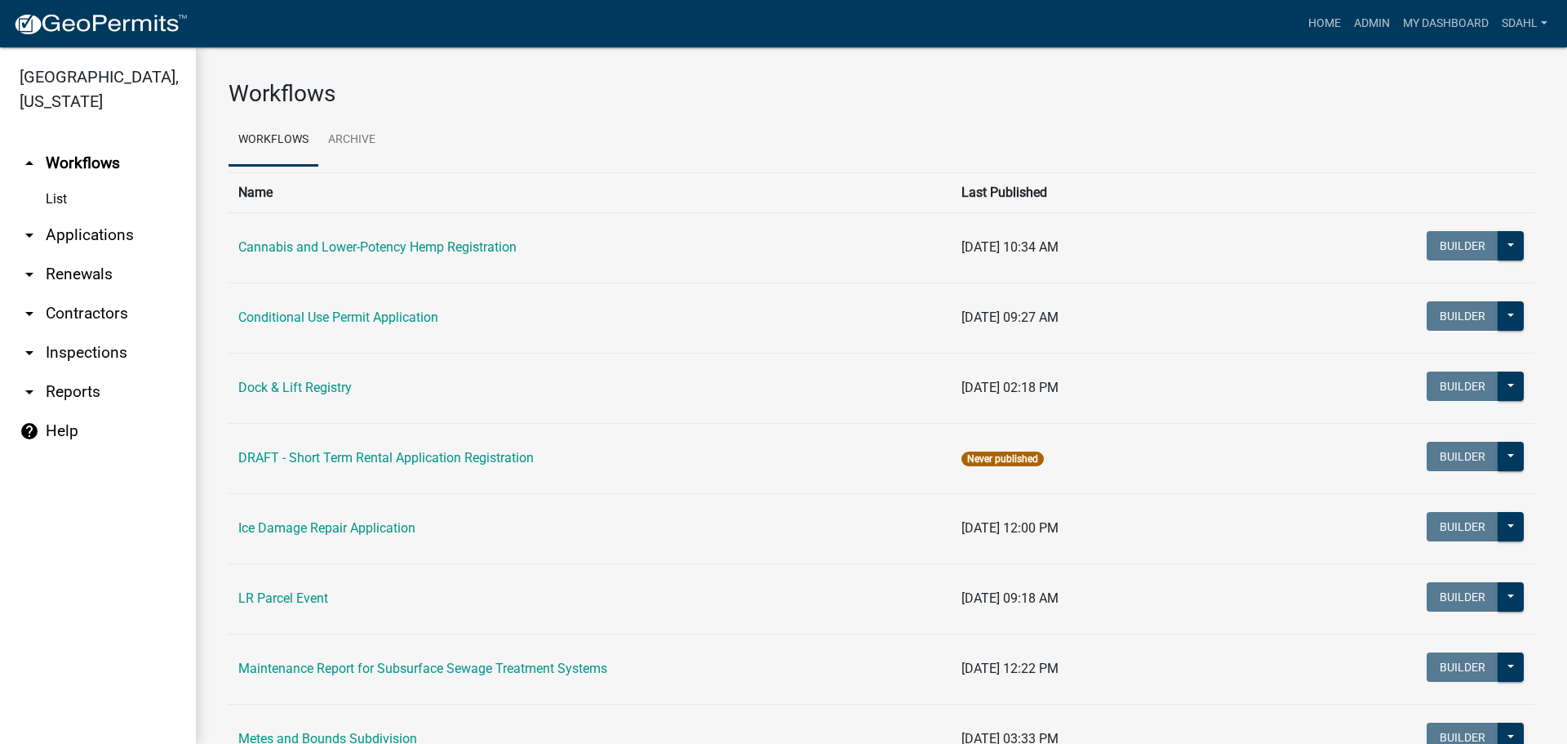
click at [60, 229] on link "arrow_drop_down Applications" at bounding box center [98, 234] width 196 height 39
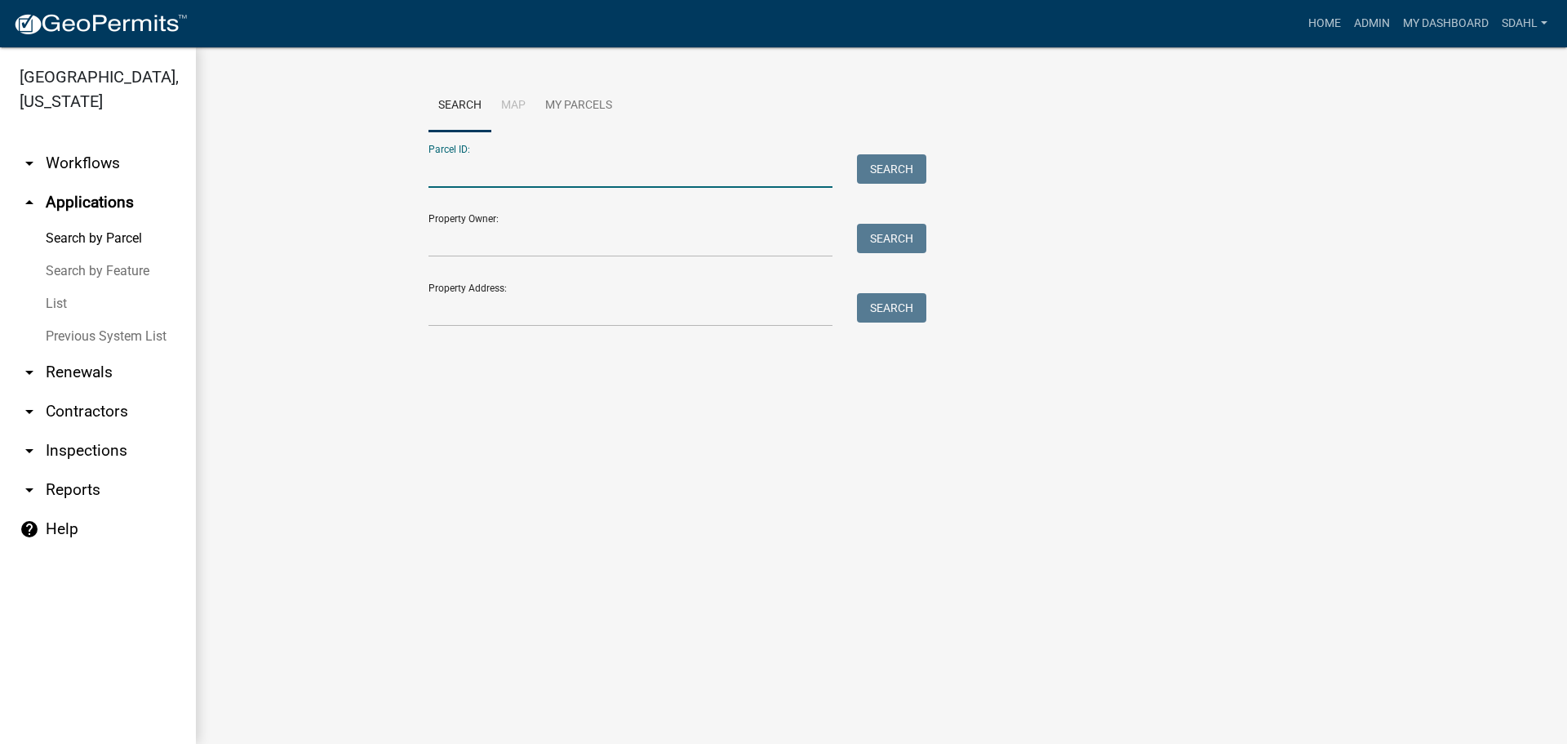
click at [617, 171] on input "Parcel ID:" at bounding box center [631, 170] width 404 height 33
paste input "58000990532000"
type input "58000990532000"
click at [904, 171] on button "Search" at bounding box center [891, 168] width 69 height 29
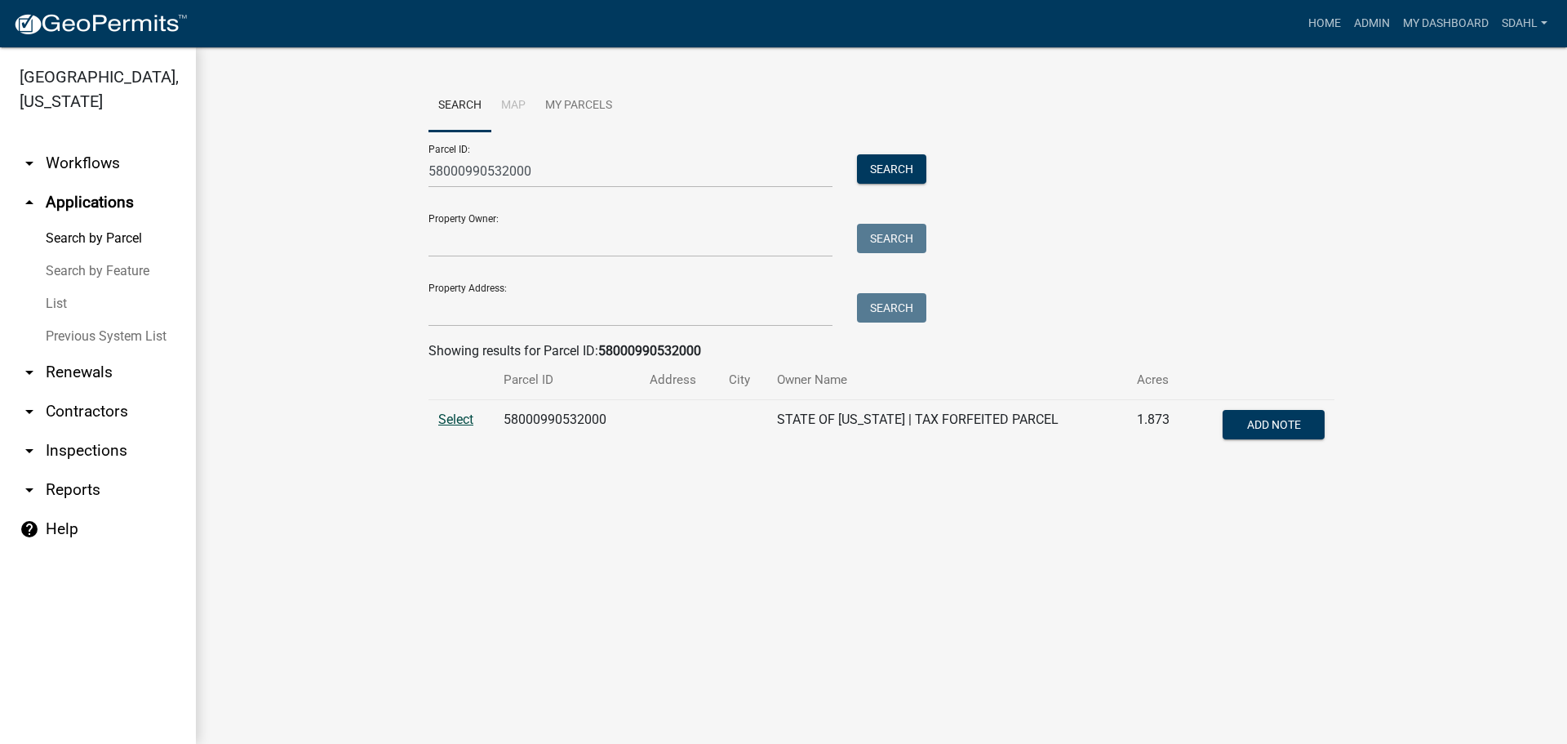
click at [464, 417] on span "Select" at bounding box center [455, 419] width 35 height 16
